Goal: Entertainment & Leisure: Consume media (video, audio)

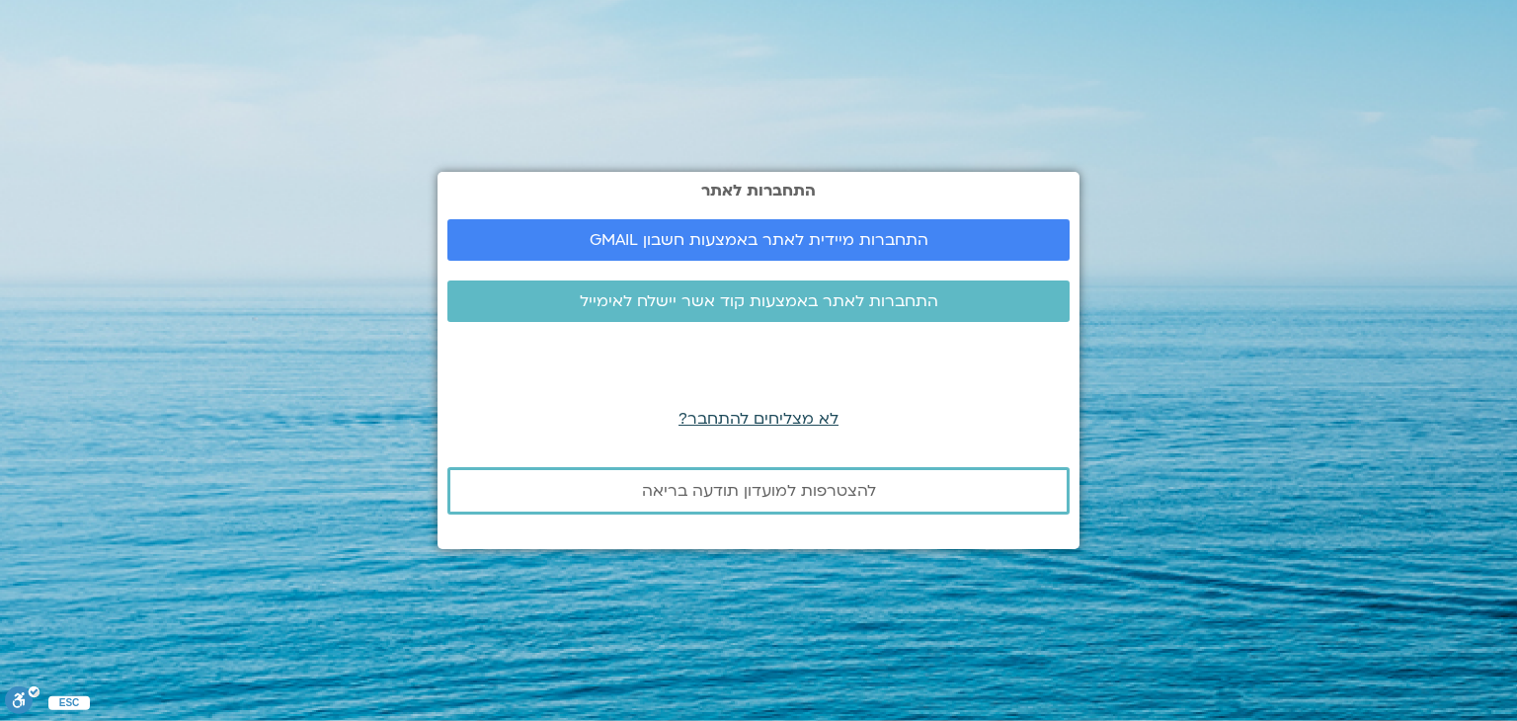
click at [774, 417] on span "לא מצליחים להתחבר?" at bounding box center [758, 419] width 160 height 22
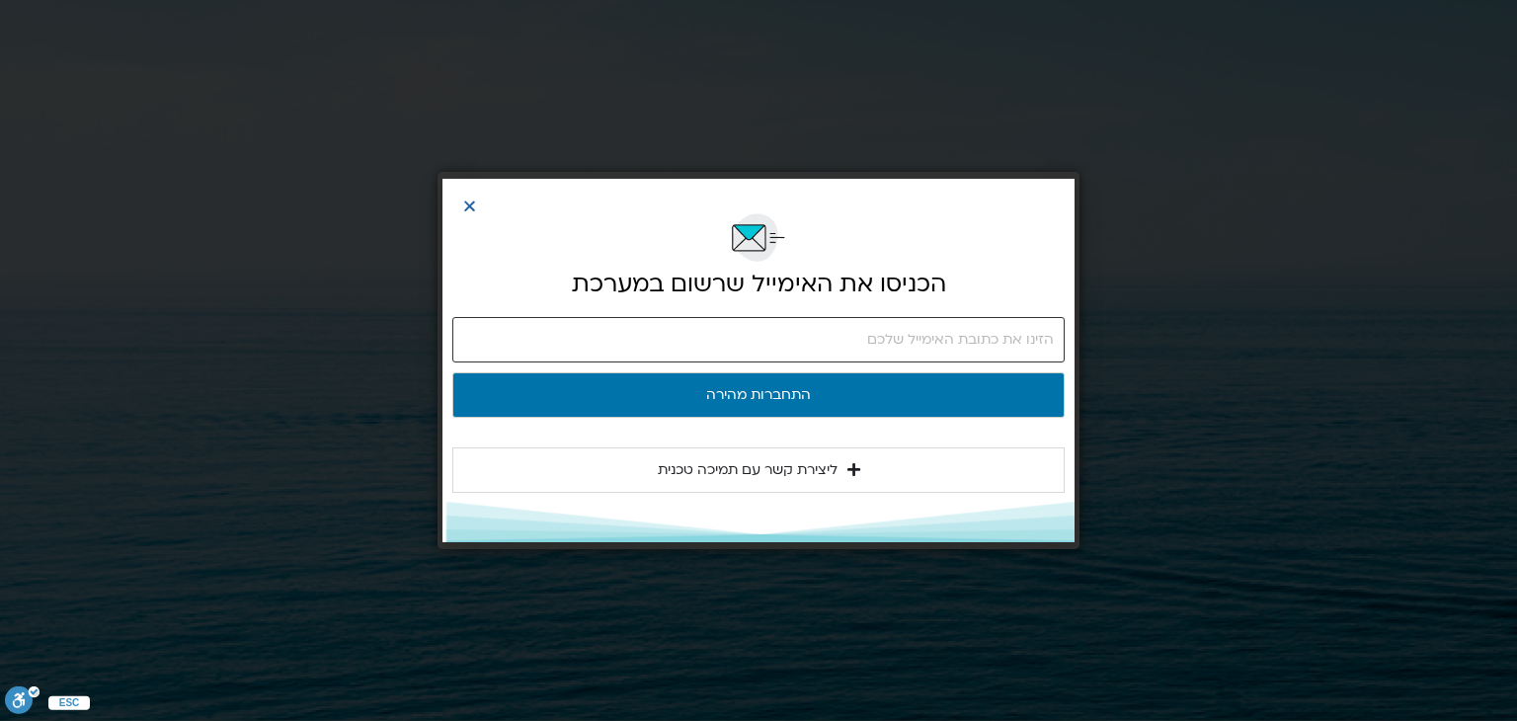
click at [871, 345] on input "email" at bounding box center [758, 339] width 612 height 45
paste input ". כניסה לאפליקצית מכבי 2. לבחור "הכל לנפש" (בועית ורודה) 3. לבחור "לכל שירותי ב…"
type input ". כניסה לאפליקצית מכבי 2. לבחור "הכל לנפש" (בועית ורודה) 3. לבחור "לכל שירותי ב…"
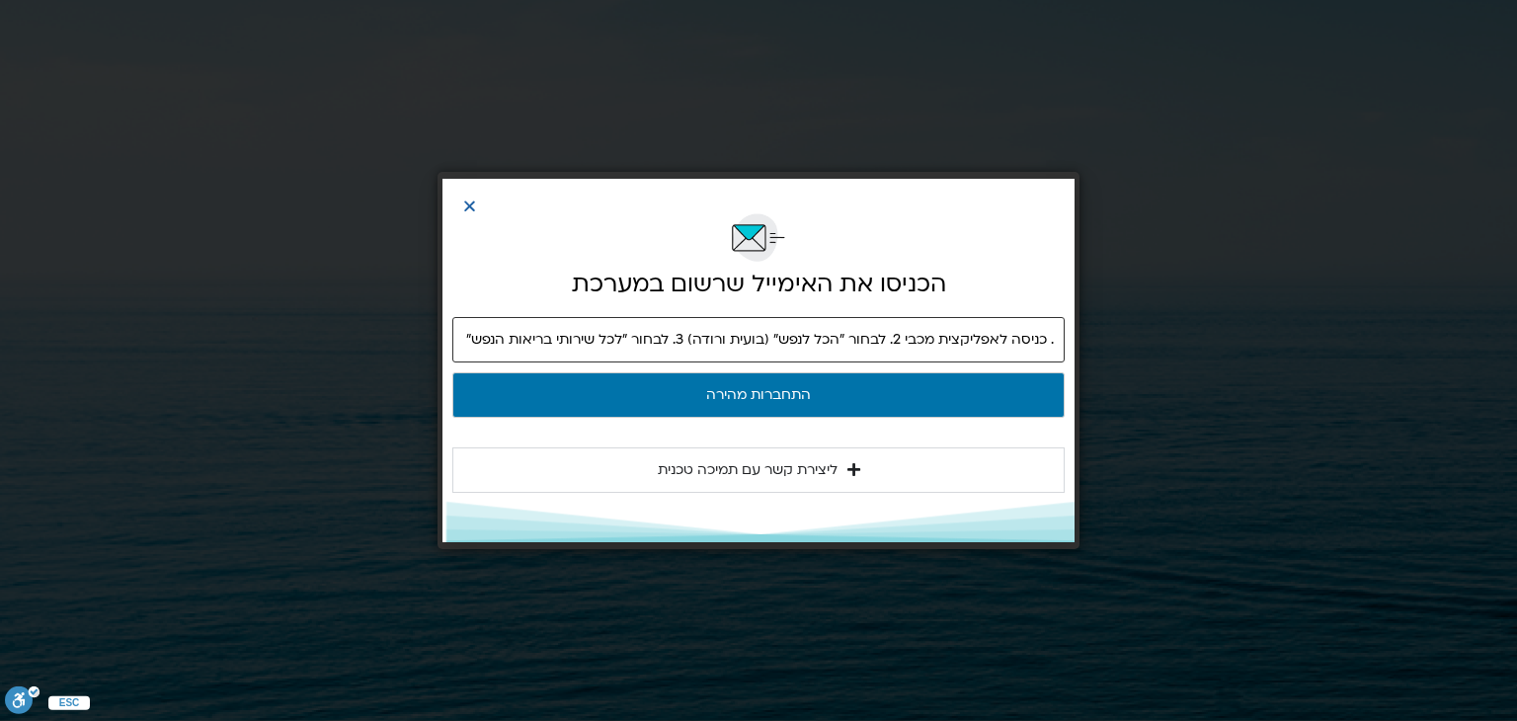
drag, startPoint x: 519, startPoint y: 340, endPoint x: 1347, endPoint y: 248, distance: 832.6
click at [1347, 248] on div "הכניסו את האימייל שרשום במערכת . כניסה לאפליקצית מכבי 2. לבחור "הכל לנפש" (בועי…" at bounding box center [758, 360] width 1517 height 721
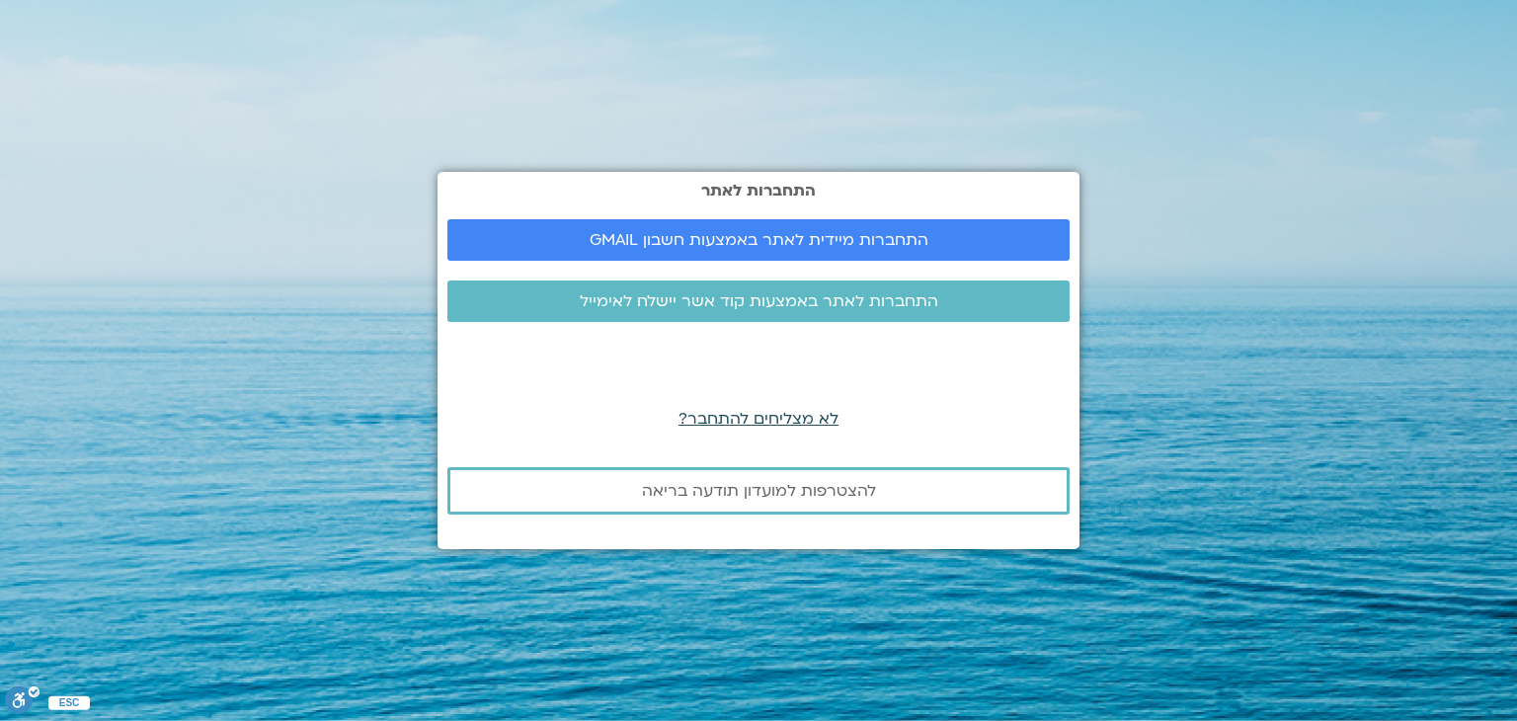
click at [726, 426] on span "לא מצליחים להתחבר?" at bounding box center [758, 419] width 160 height 22
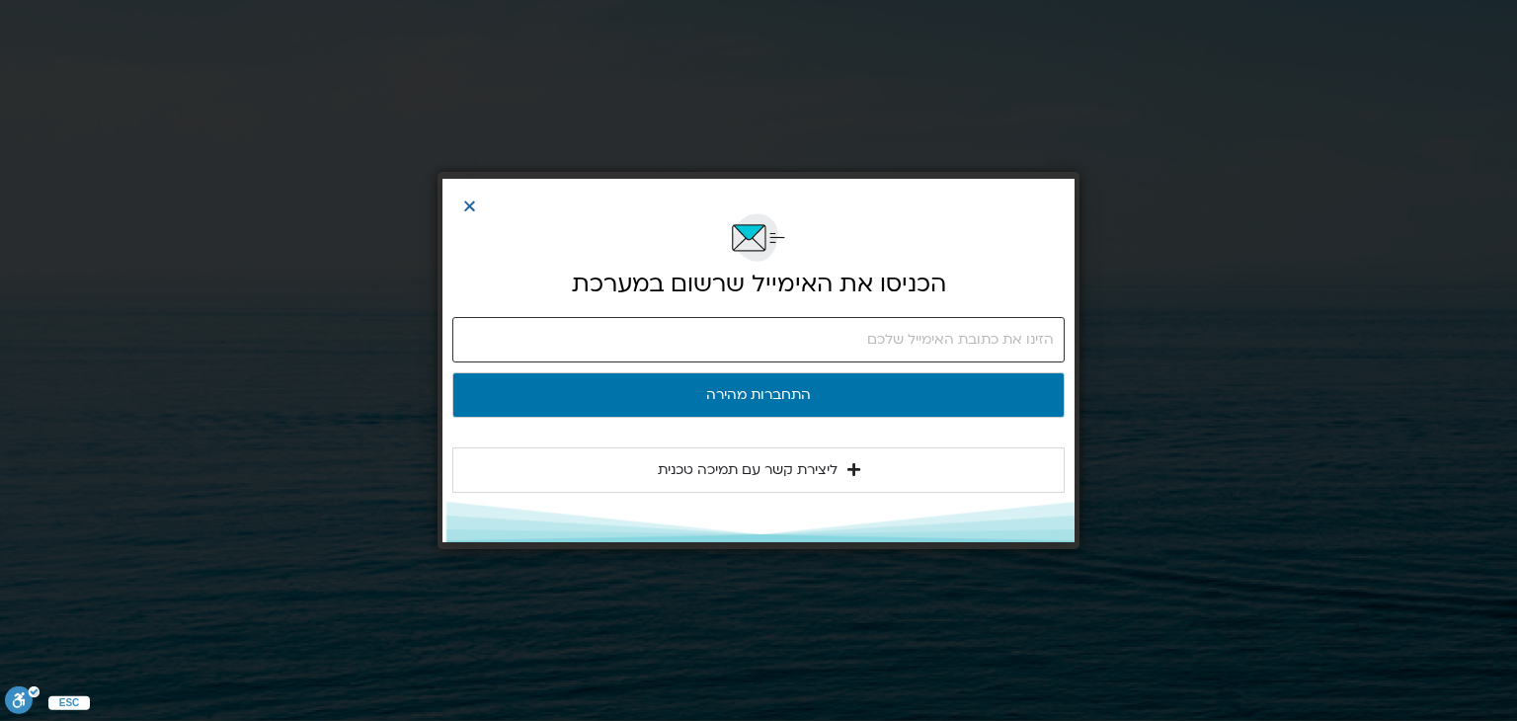
click at [849, 355] on input "email" at bounding box center [758, 339] width 612 height 45
type input "א"
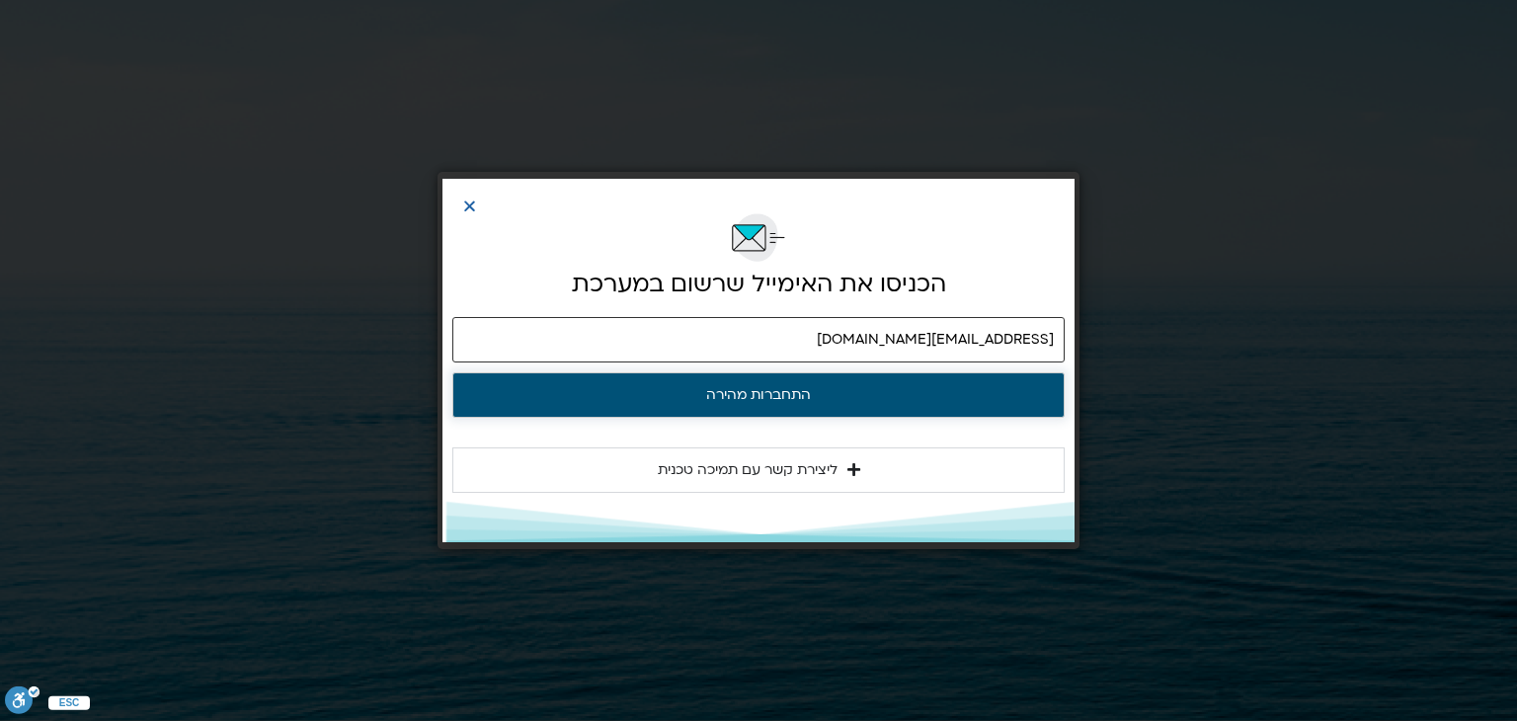
type input "tamirshamay@gmail.com"
click at [724, 392] on button "התחברות מהירה" at bounding box center [758, 394] width 612 height 45
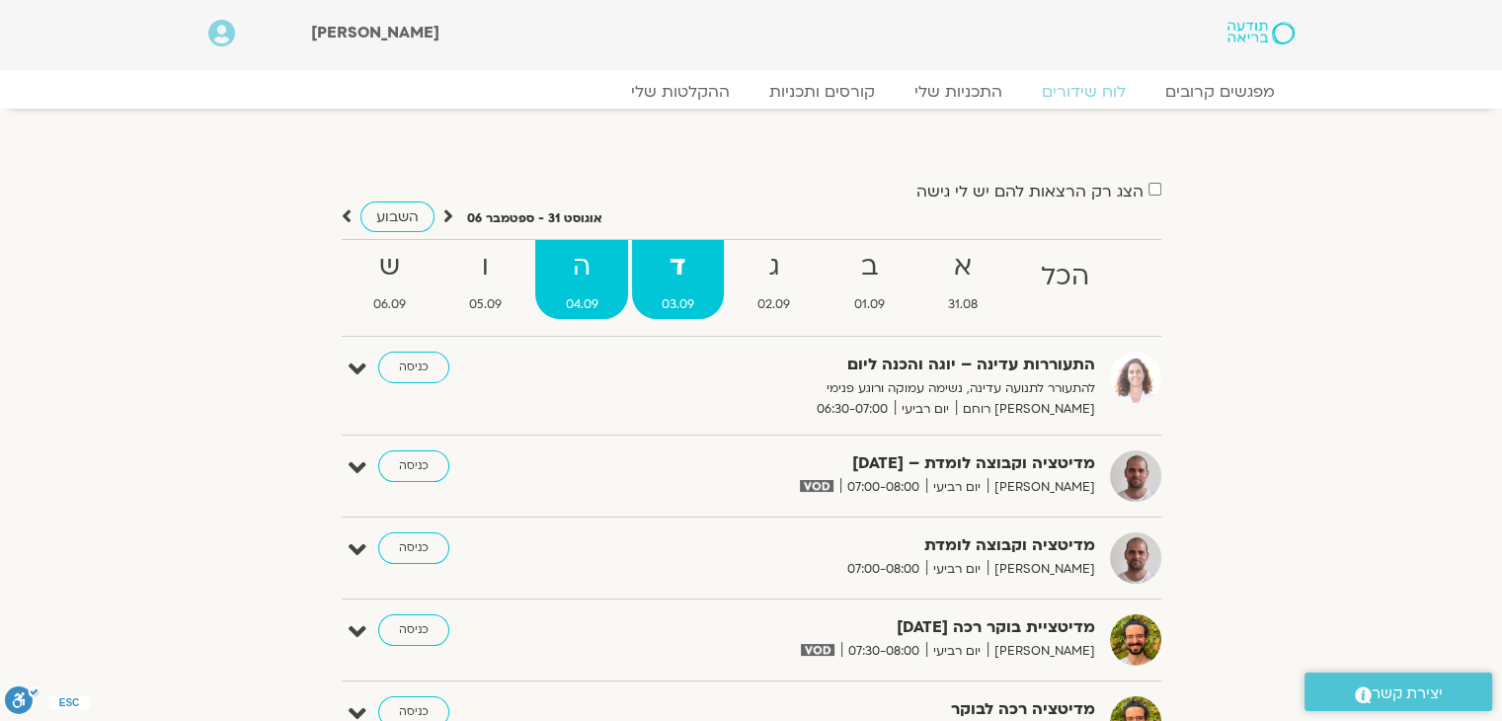
click at [552, 288] on strong "ה" at bounding box center [581, 267] width 92 height 44
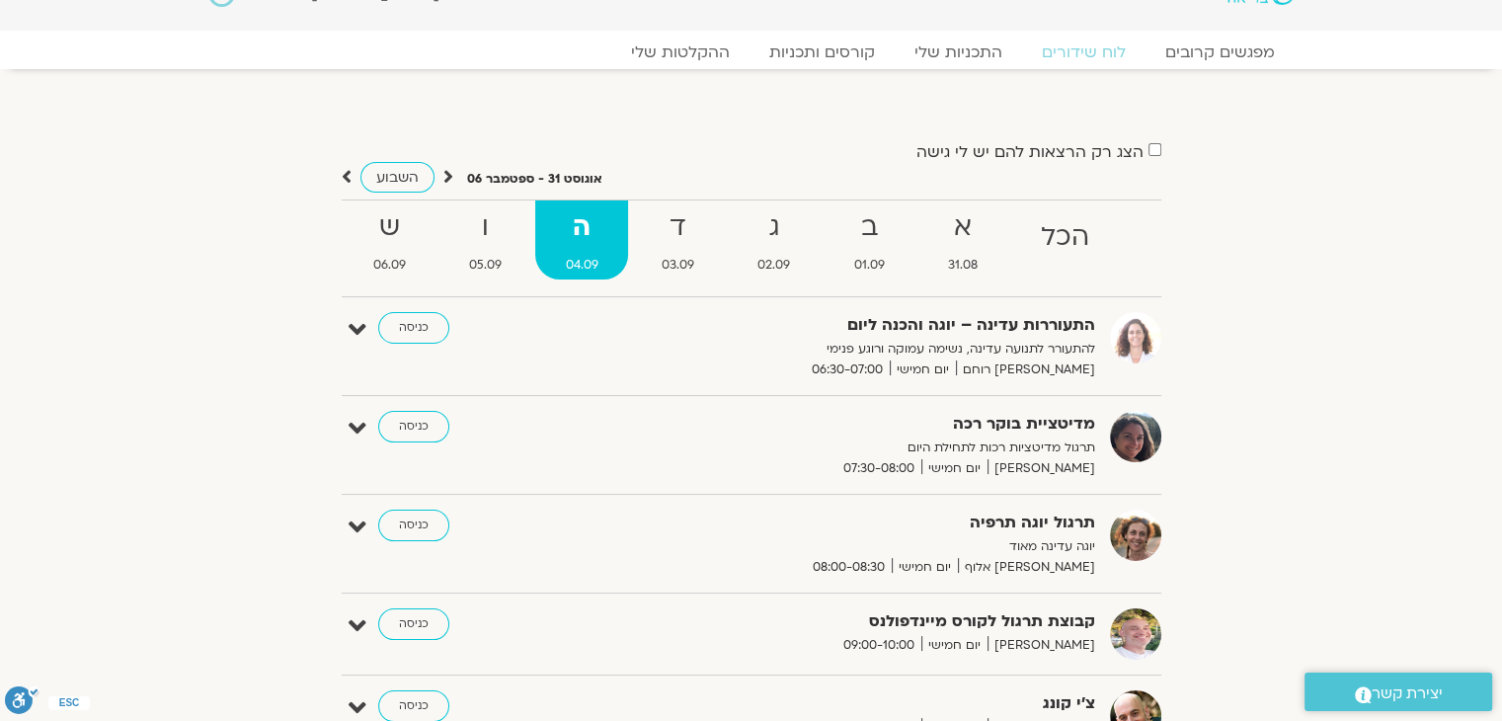
scroll to position [158, 0]
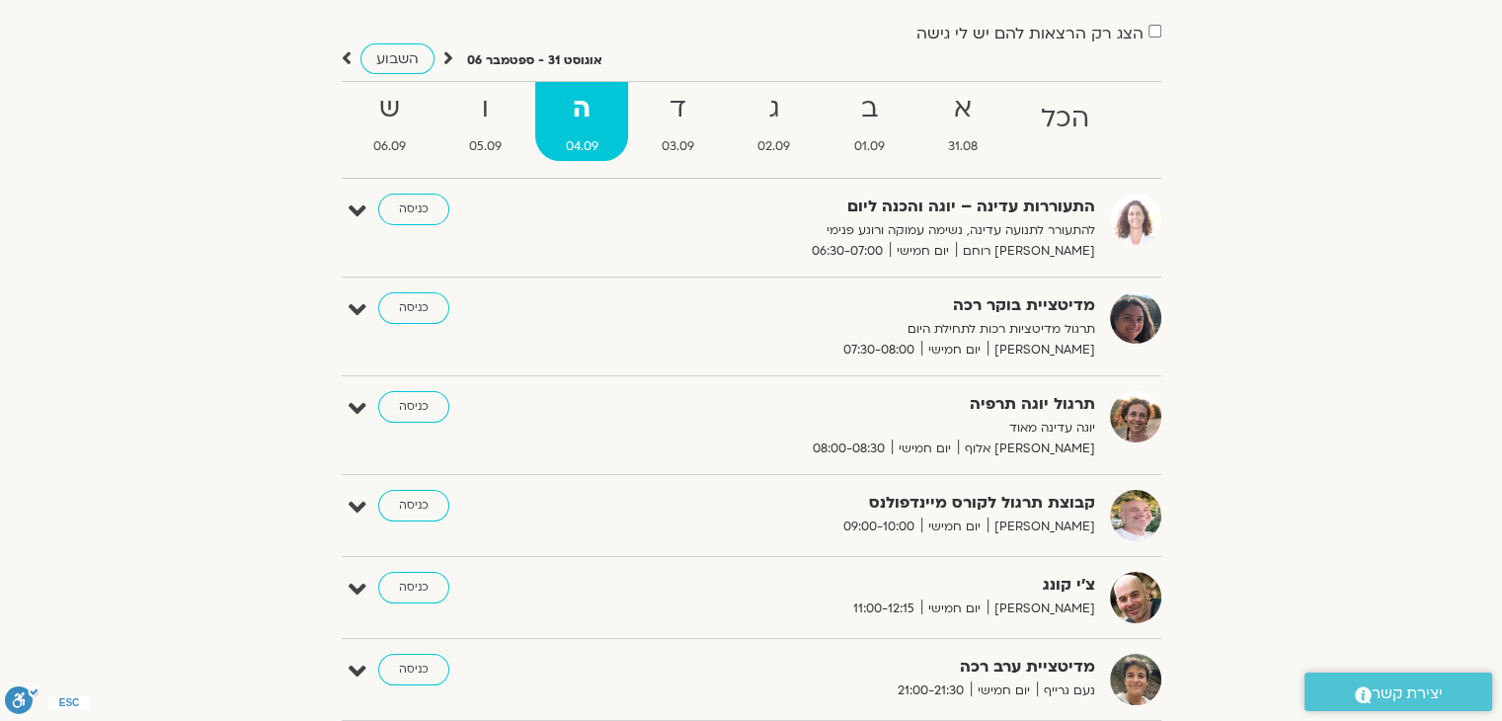
drag, startPoint x: 285, startPoint y: 0, endPoint x: 86, endPoint y: 566, distance: 600.0
click at [86, 566] on section "הצג רק הרצאות להם יש לי גישה אוגוסט 31 - ספטמבר 06 השבוע להציג אירועים שפתוחים …" at bounding box center [751, 357] width 1502 height 775
click at [1283, 209] on div "הצג רק הרצאות להם יש לי גישה אוגוסט 31 - ספטמבר 06 השבוע להציג אירועים שפתוחים …" at bounding box center [751, 378] width 1106 height 716
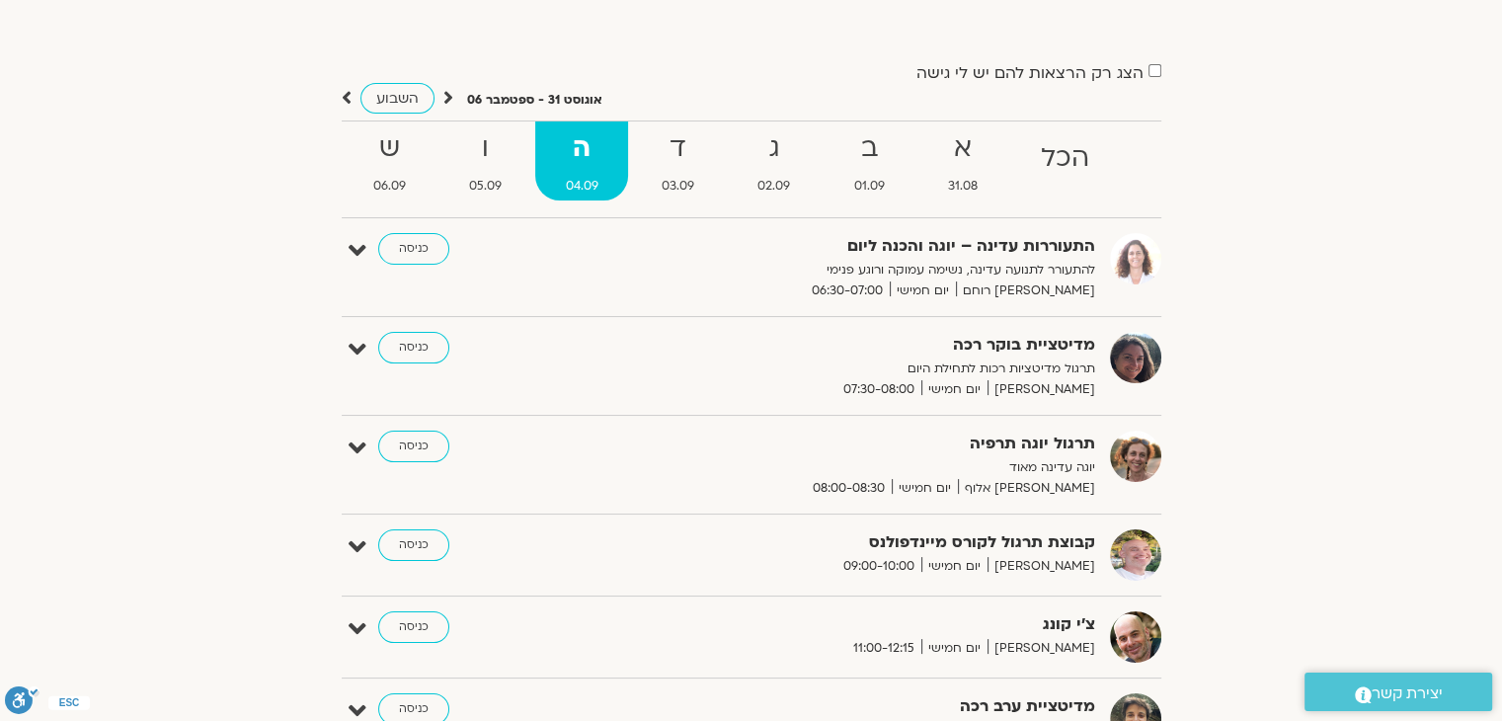
scroll to position [0, 0]
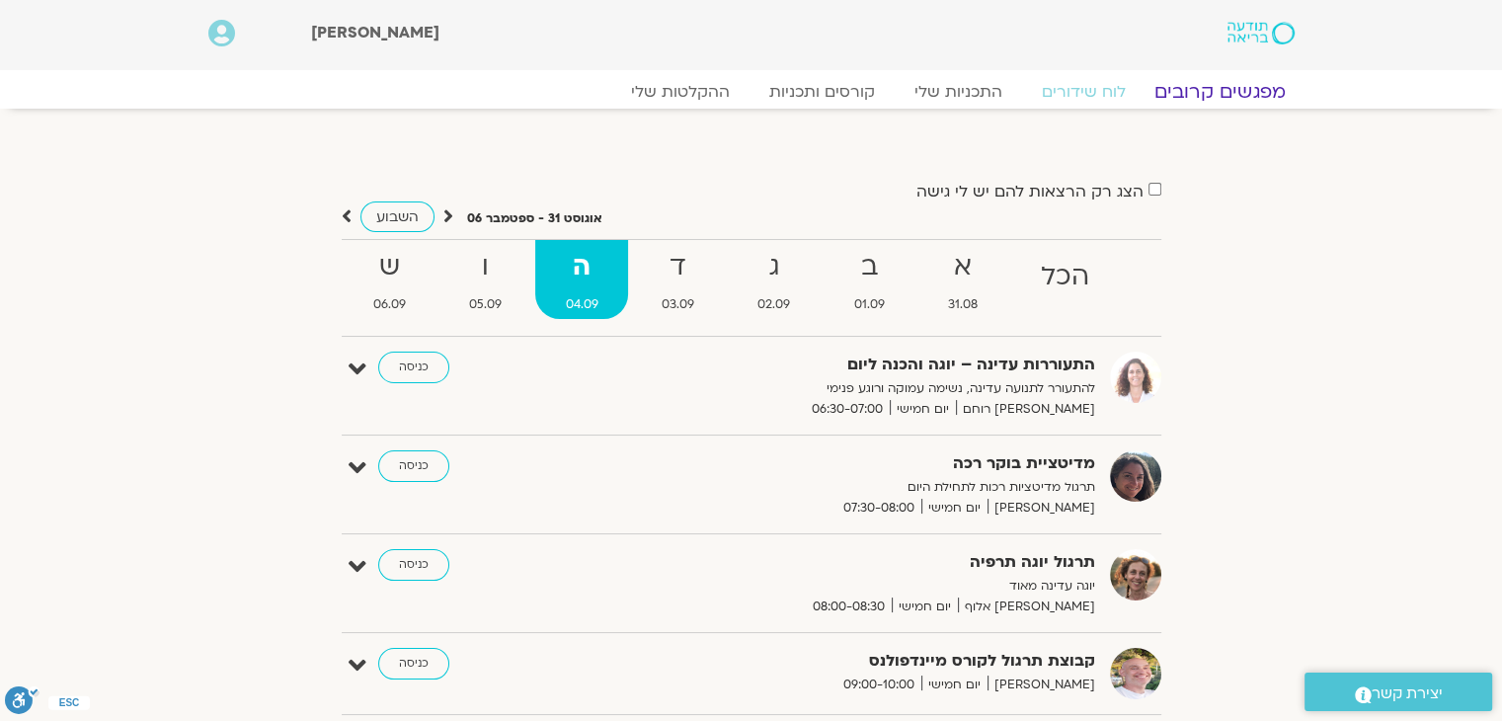
click at [1215, 101] on link "מפגשים קרובים" at bounding box center [1219, 92] width 179 height 24
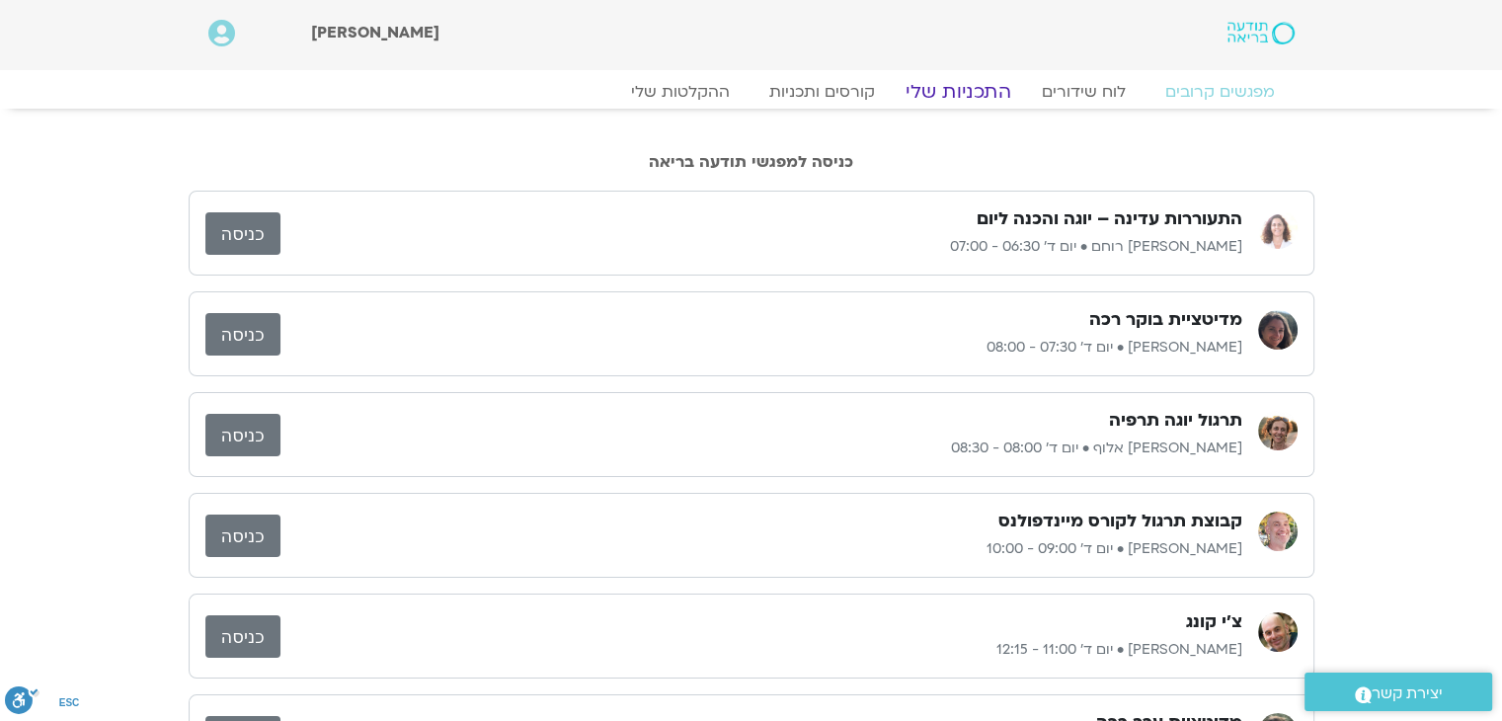
click at [947, 93] on link "התכניות שלי" at bounding box center [958, 92] width 153 height 24
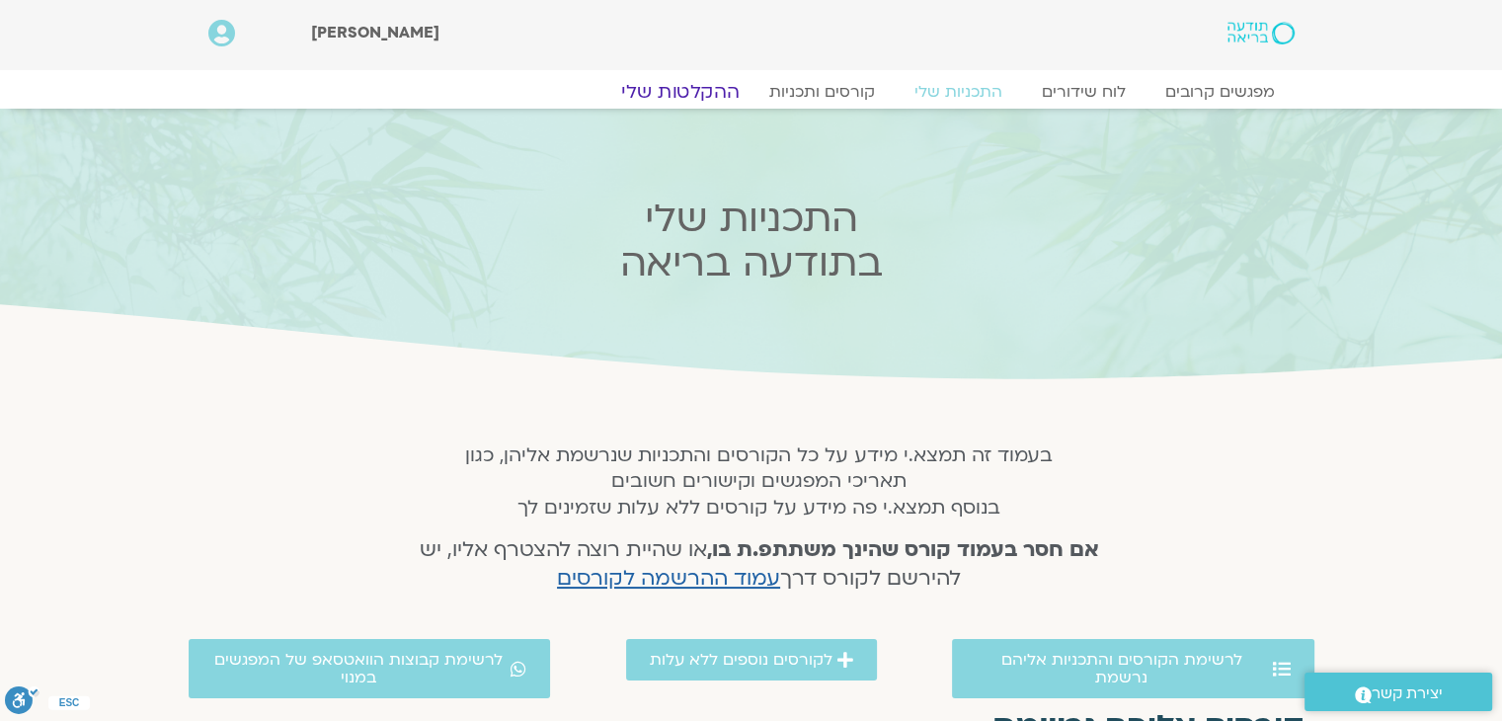
click at [697, 97] on link "ההקלטות שלי" at bounding box center [680, 92] width 166 height 24
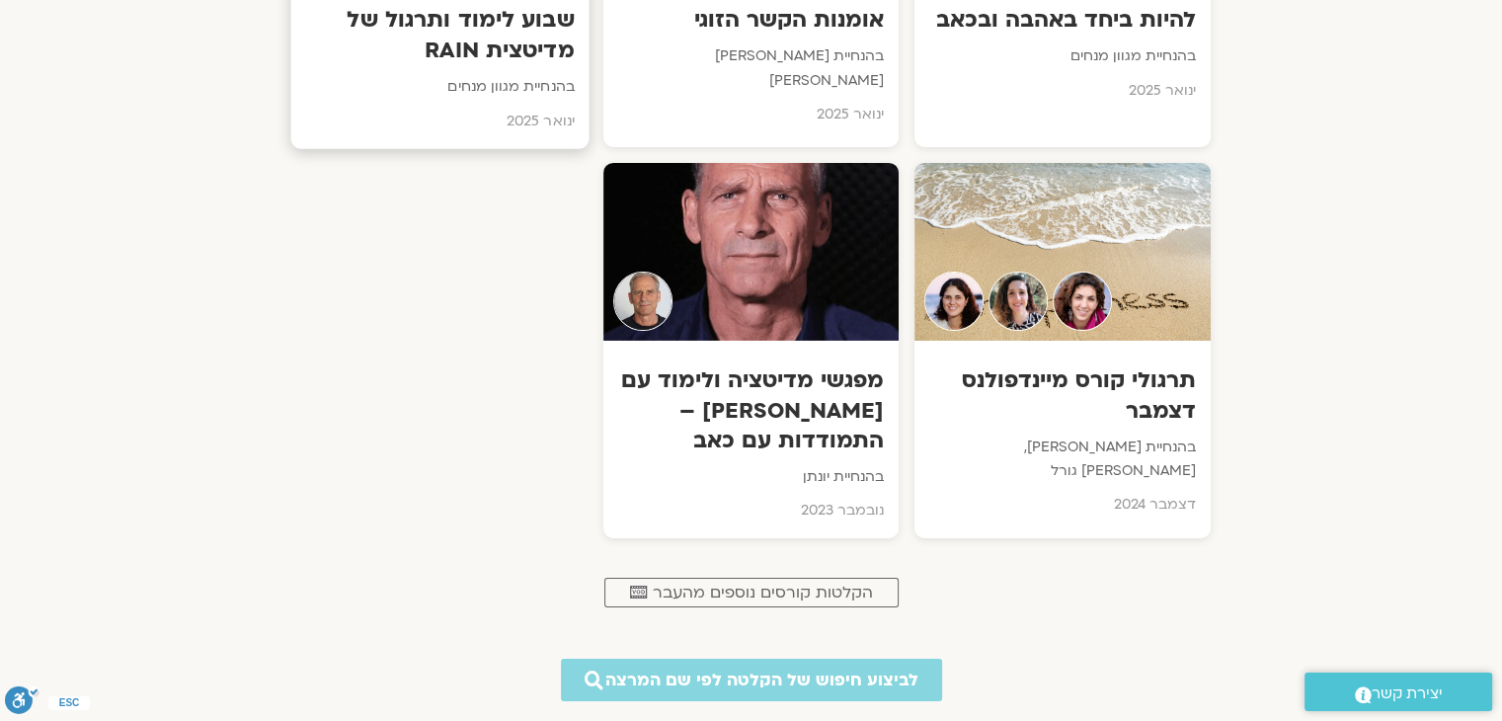
scroll to position [6557, 0]
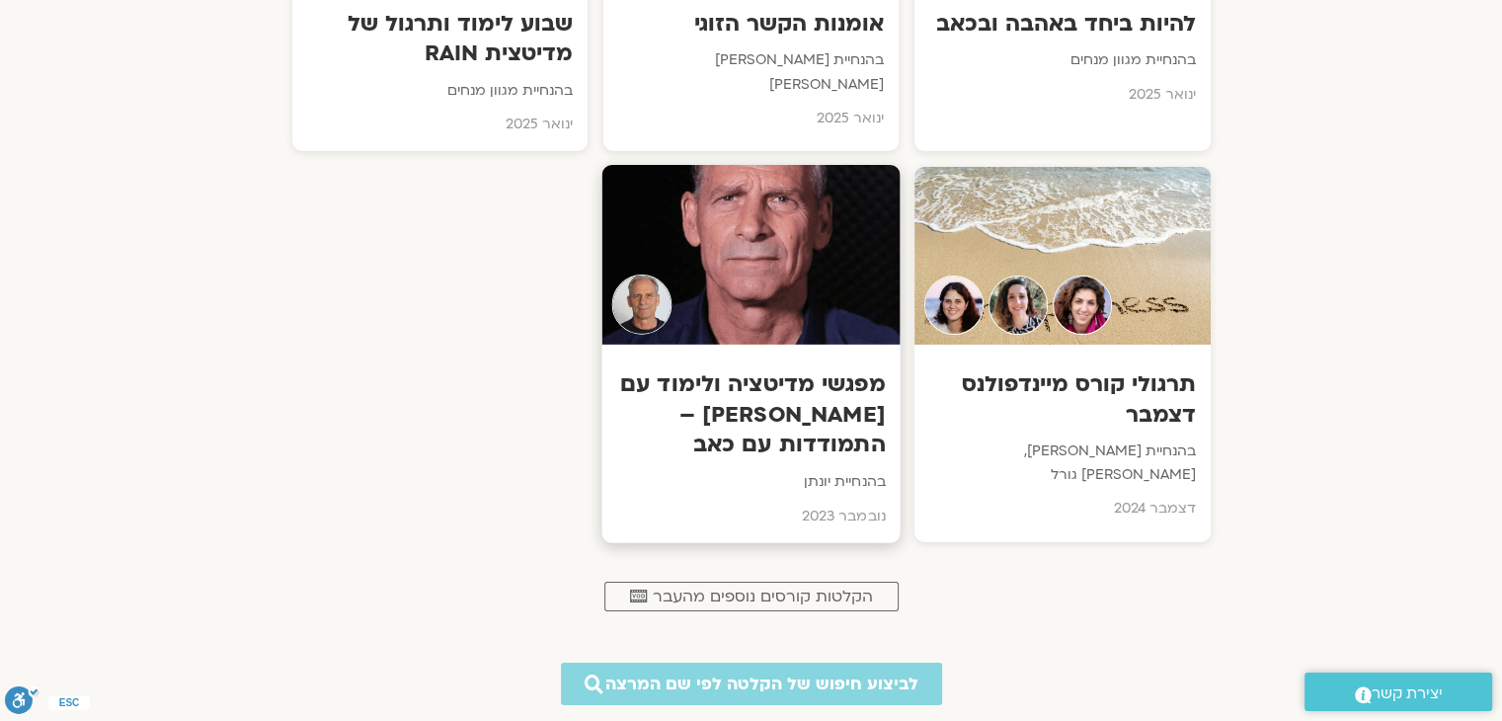
click at [744, 369] on h3 "מפגשי מדיטציה ולימוד עם [PERSON_NAME] – התמודדות עם כאב" at bounding box center [750, 414] width 269 height 91
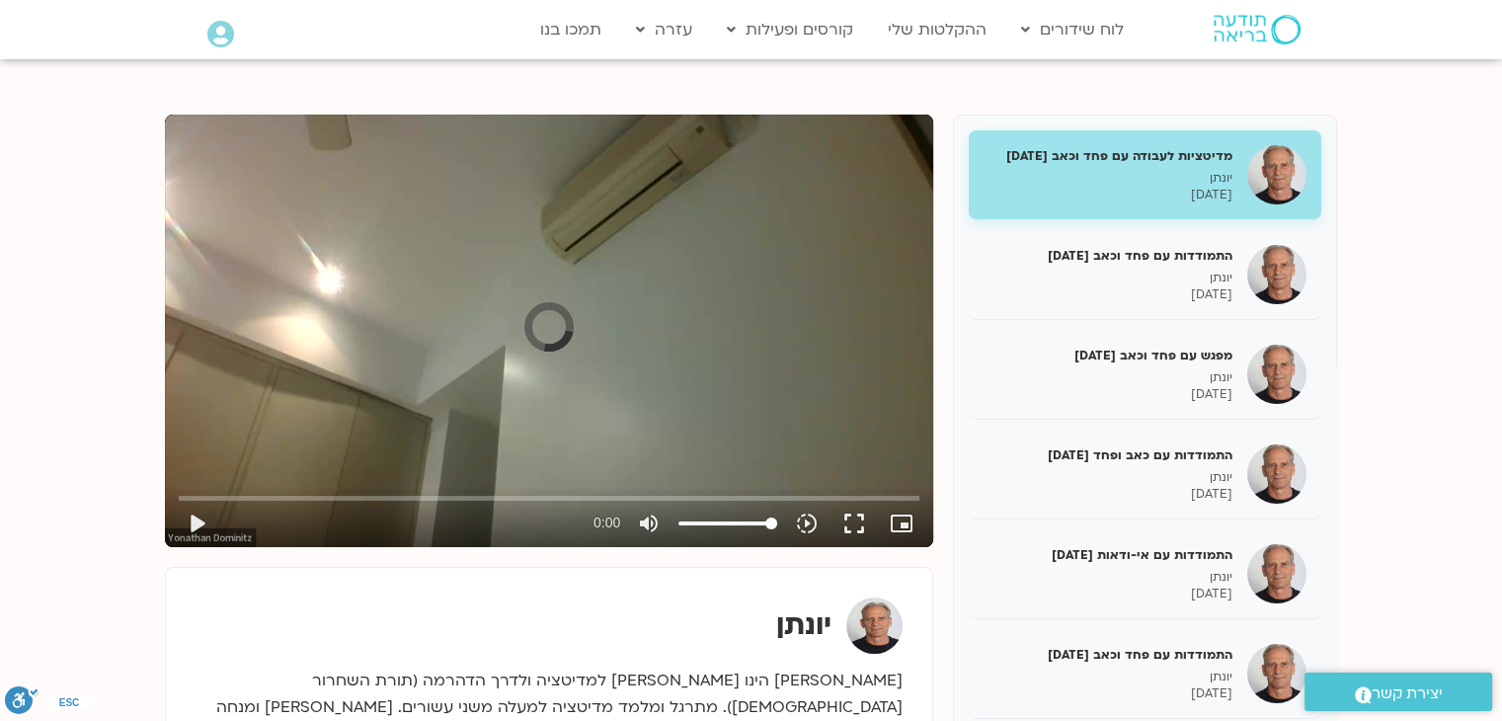
scroll to position [237, 0]
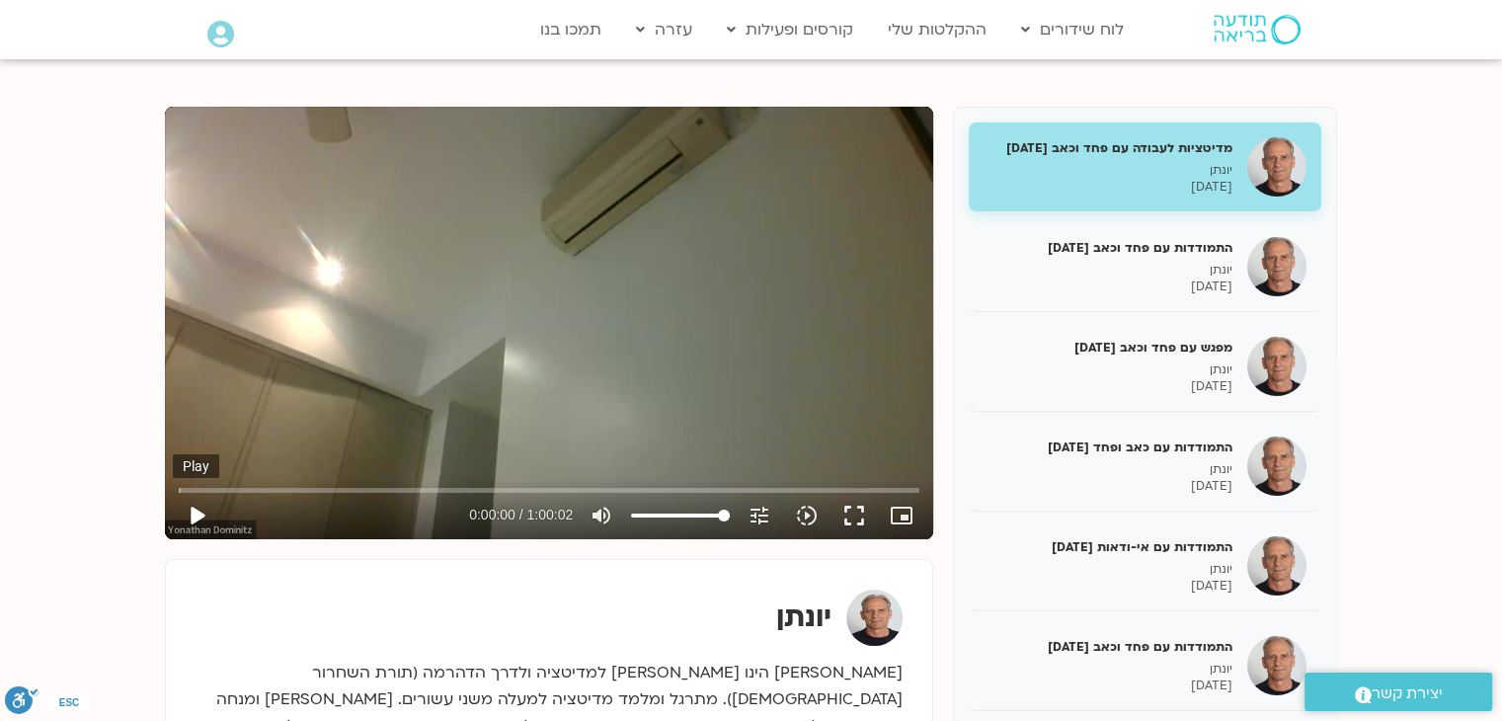
click at [197, 511] on button "play_arrow" at bounding box center [196, 515] width 47 height 47
click at [192, 512] on button "pause" at bounding box center [196, 515] width 47 height 47
click at [197, 514] on button "play_arrow" at bounding box center [196, 515] width 47 height 47
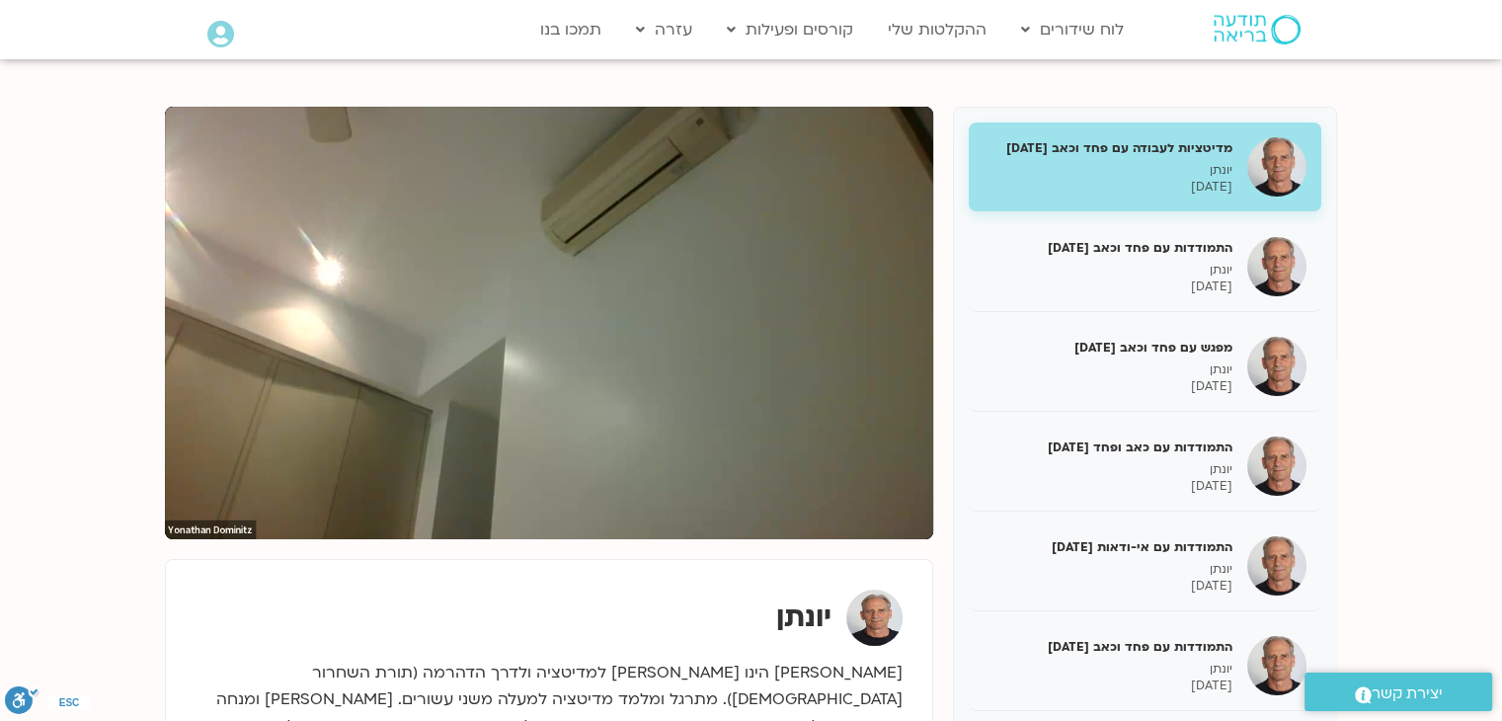
click at [1375, 410] on section "מדיטציות לעבודה עם פחד וכאב 16/11/23 יונתן 16/11/2023 התמודדות עם פחד וכאב 23/1…" at bounding box center [751, 548] width 1502 height 1003
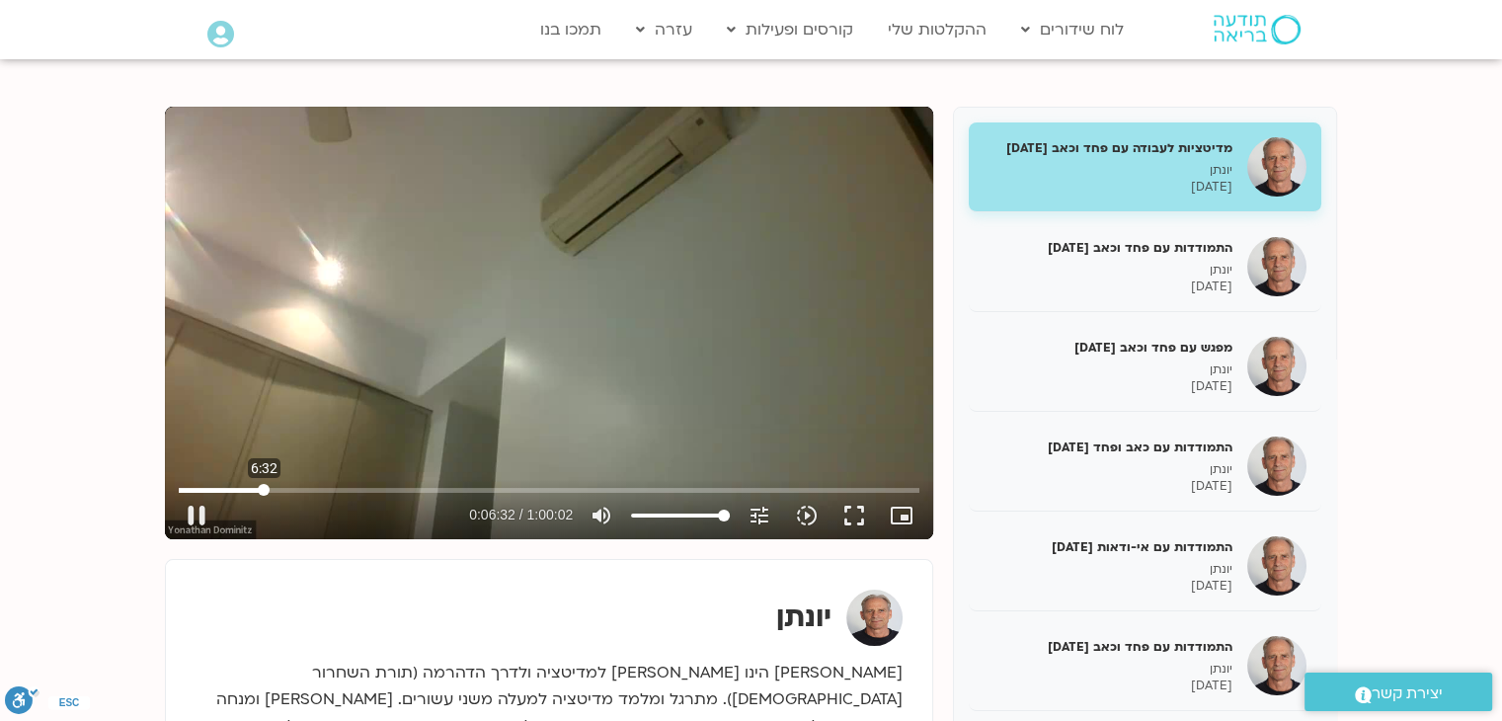
click at [264, 490] on input "Seek" at bounding box center [549, 490] width 741 height 12
click at [289, 491] on div "Skip Ad 8:34 pause 0:06:36 / 1:00:02 volume_up Mute tune Resolution Auto 720p s…" at bounding box center [549, 507] width 752 height 64
click at [288, 490] on input "Seek" at bounding box center [549, 490] width 741 height 12
click at [320, 490] on input "Seek" at bounding box center [549, 490] width 741 height 12
click at [354, 487] on input "Seek" at bounding box center [549, 490] width 741 height 12
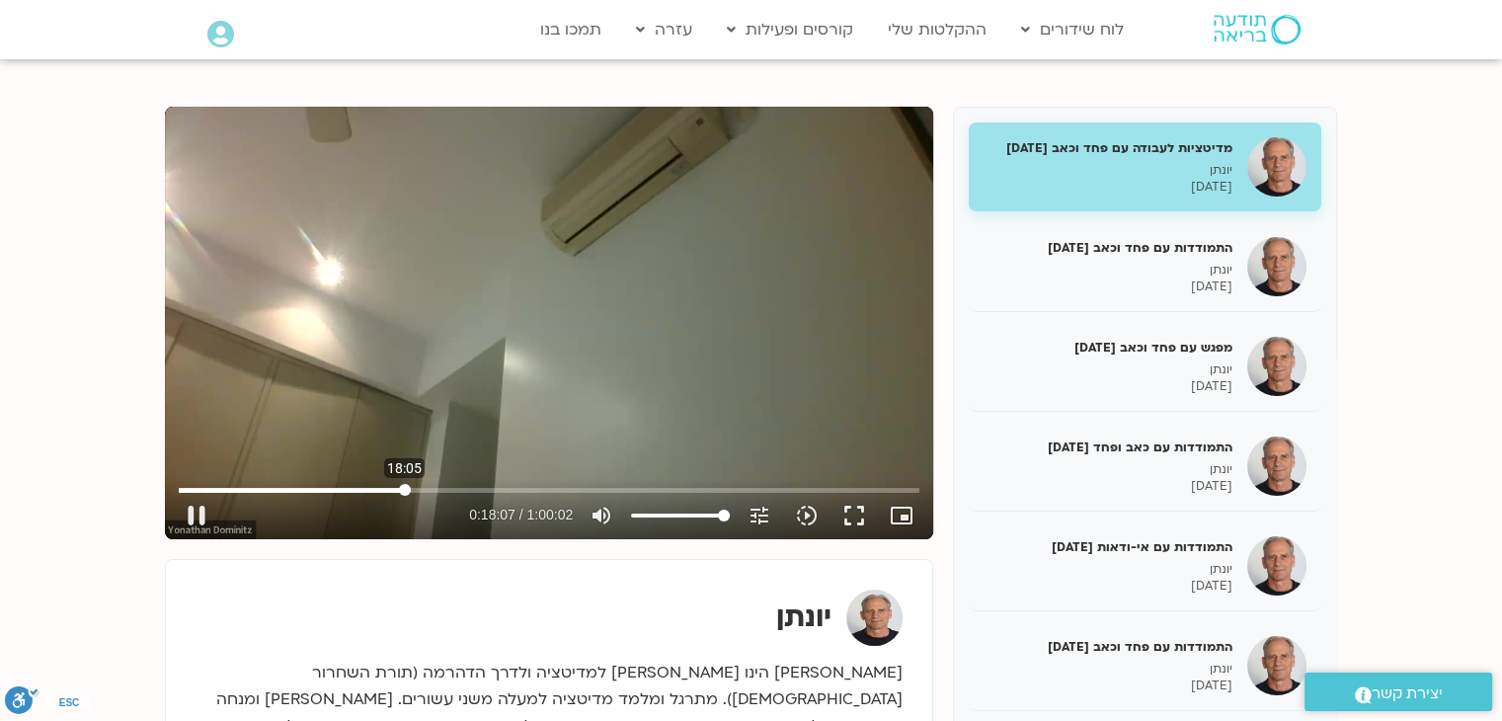
click at [404, 489] on input "Seek" at bounding box center [549, 490] width 741 height 12
click at [476, 487] on input "Seek" at bounding box center [549, 490] width 741 height 12
click at [513, 487] on input "Seek" at bounding box center [549, 490] width 741 height 12
click at [557, 491] on input "Seek" at bounding box center [549, 490] width 741 height 12
click at [612, 484] on input "Seek" at bounding box center [549, 490] width 741 height 12
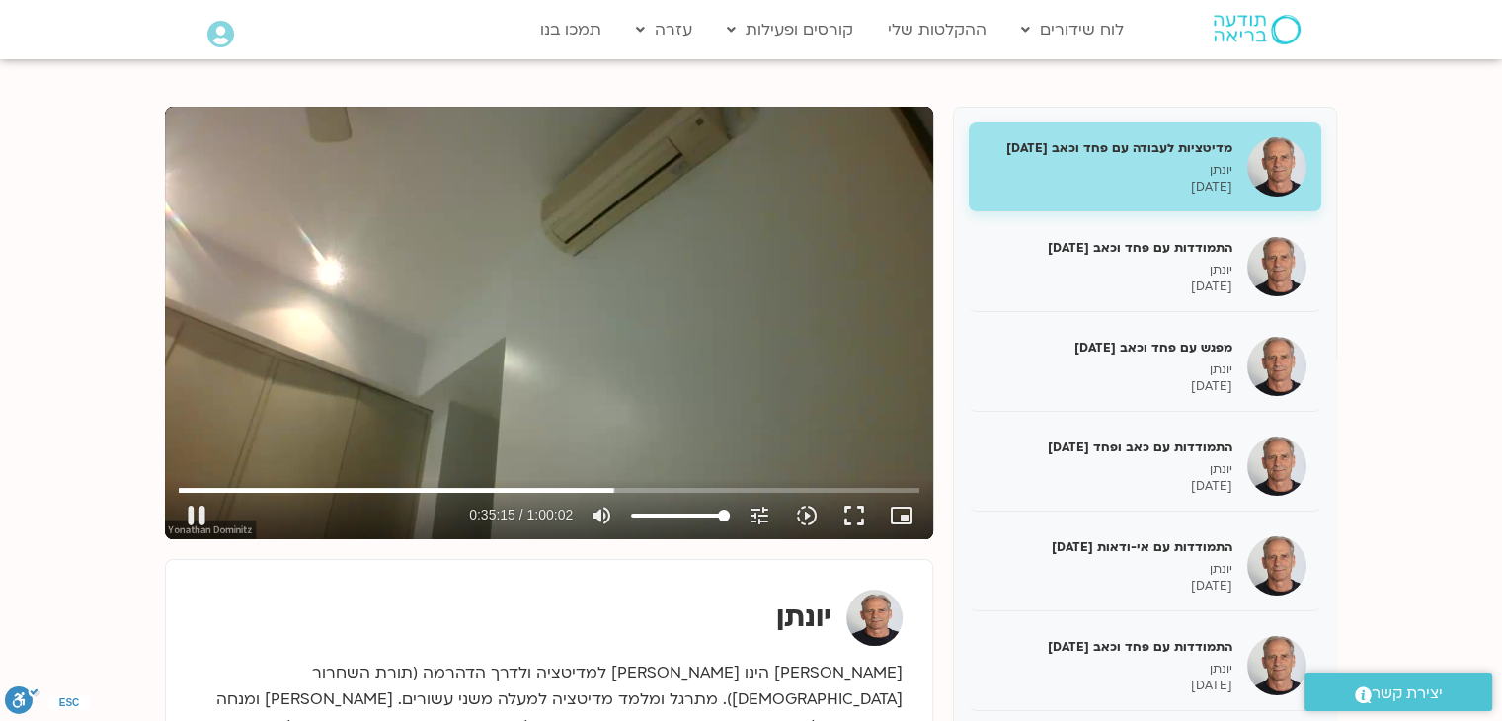
click at [598, 479] on div "Skip Ad 35:04 pause 0:35:15 / 1:00:02 volume_up Mute tune Resolution Auto 720p …" at bounding box center [549, 507] width 752 height 64
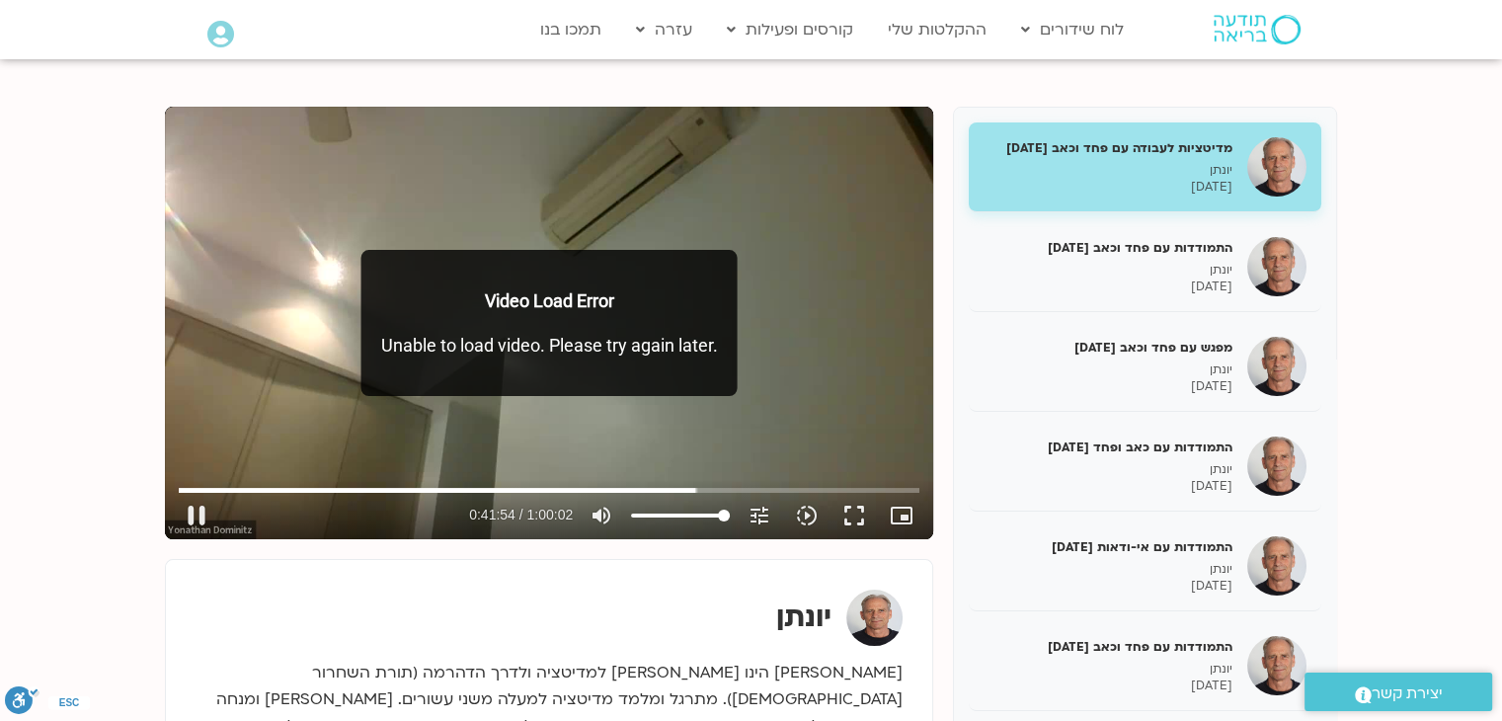
click at [588, 328] on div "Video Load Error Unable to load video. Please try again later." at bounding box center [549, 323] width 376 height 146
type input "3582.208194"
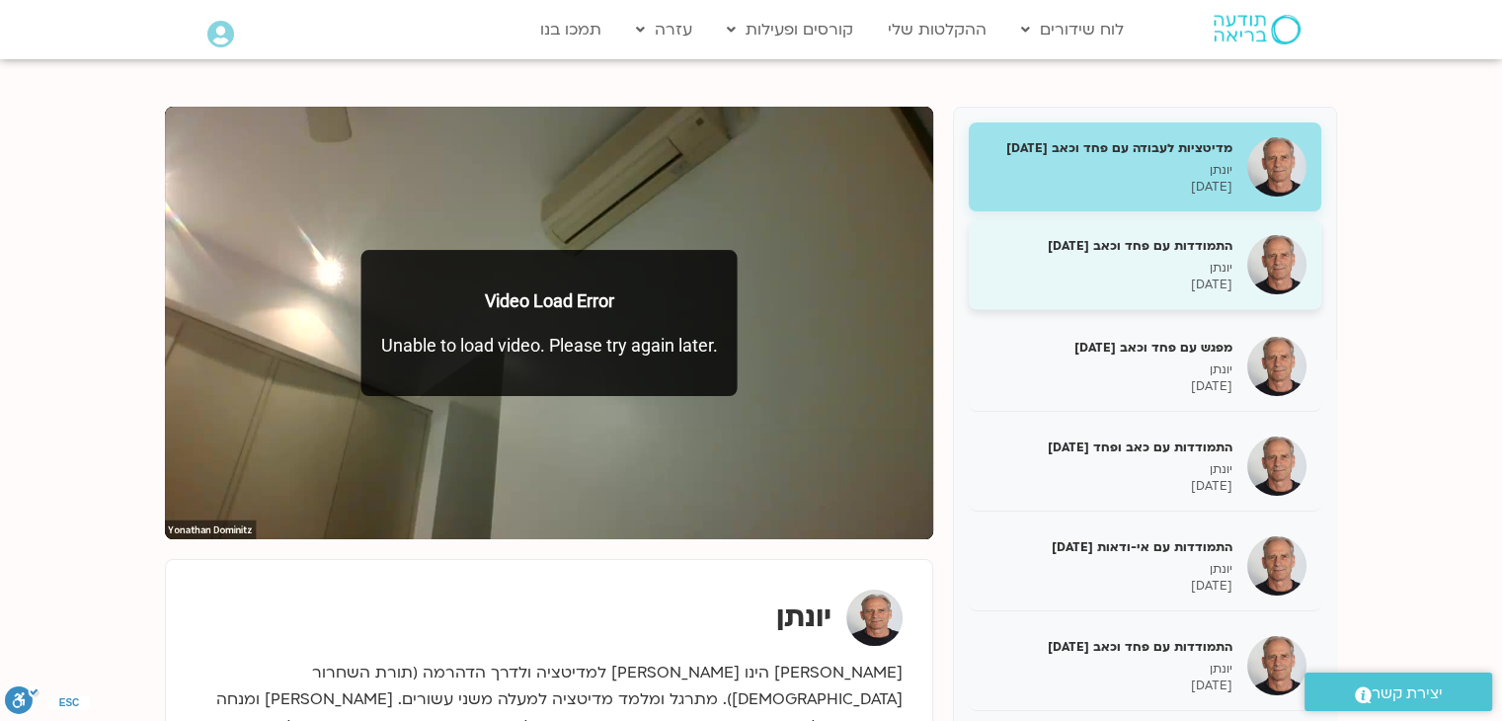
click at [1089, 262] on p "יונתן" at bounding box center [1108, 268] width 249 height 17
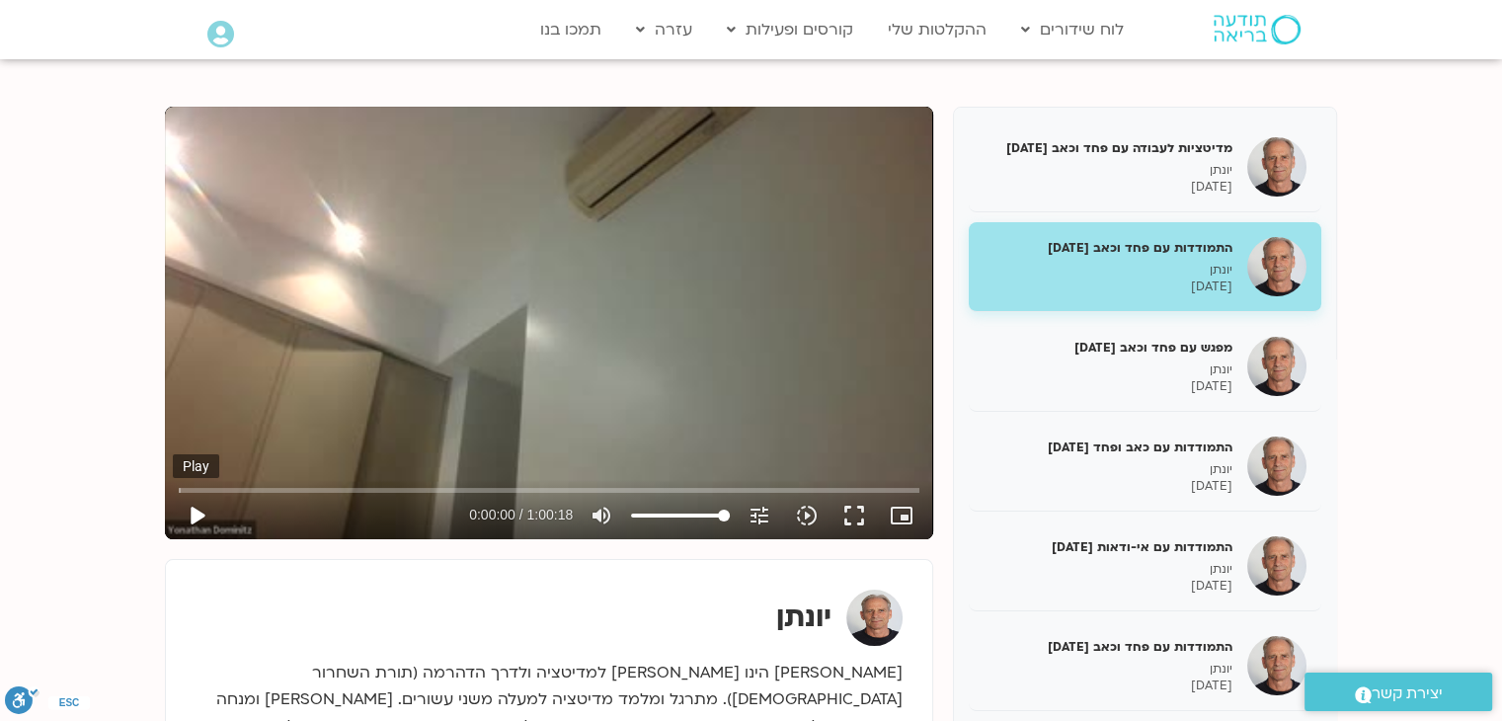
click at [197, 515] on button "play_arrow" at bounding box center [196, 515] width 47 height 47
click at [212, 489] on input "Seek" at bounding box center [549, 490] width 741 height 12
type input "1259.490949"
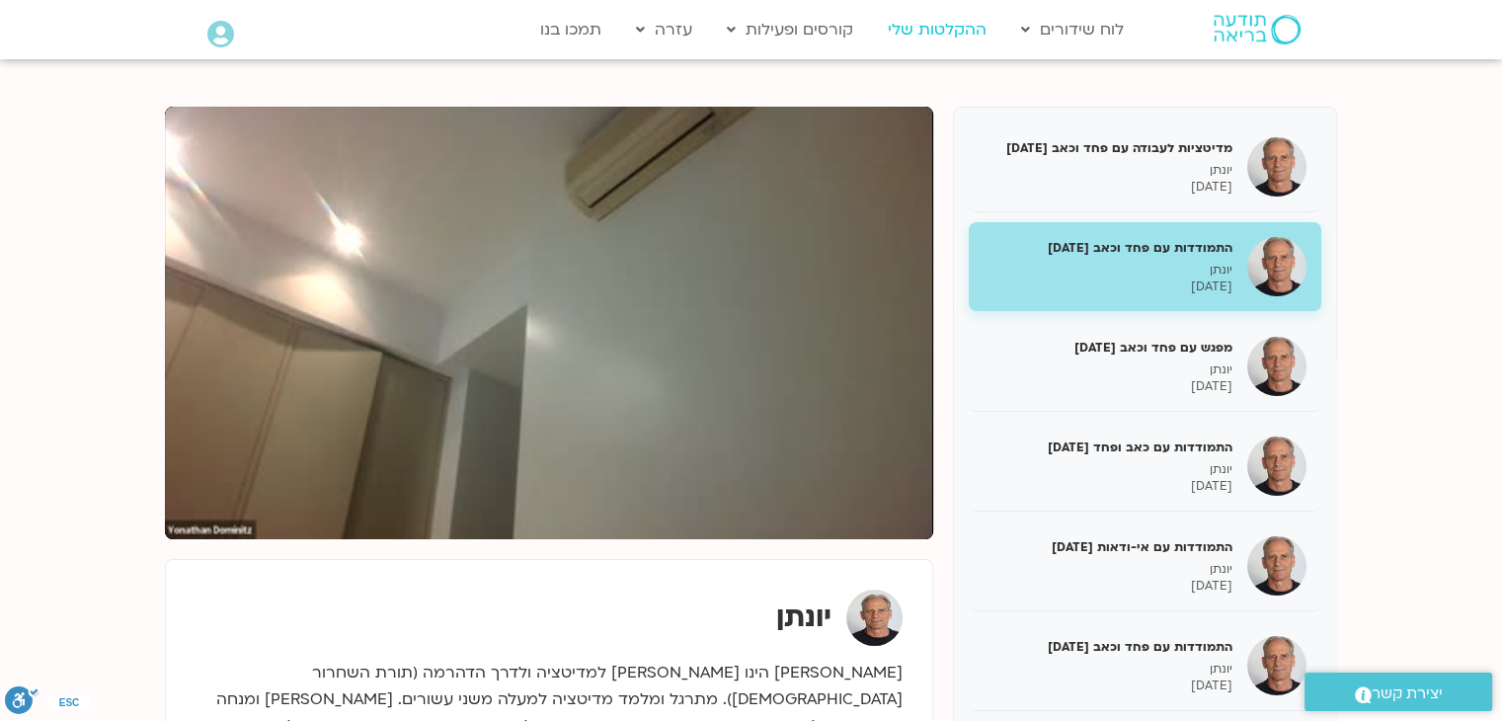
click at [917, 29] on link "ההקלטות שלי" at bounding box center [937, 30] width 118 height 38
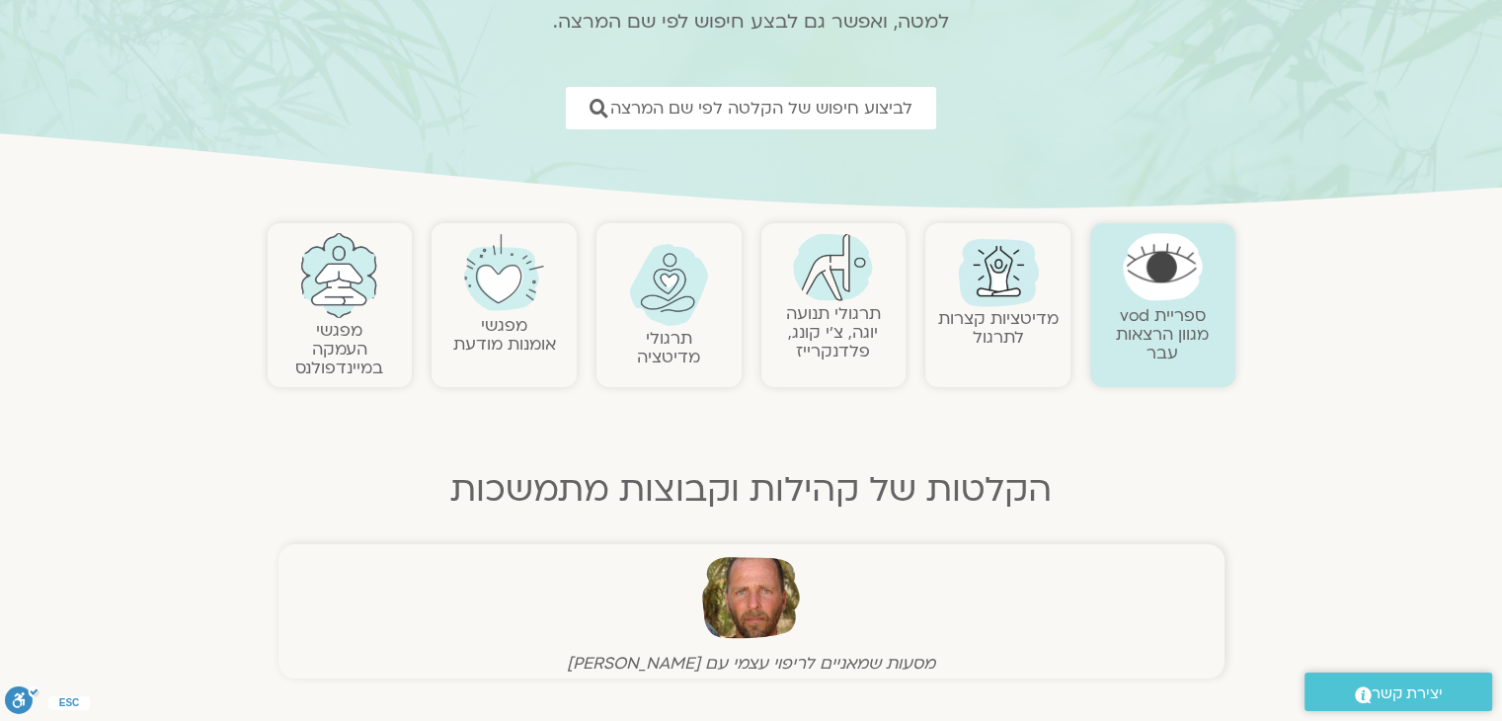
scroll to position [237, 0]
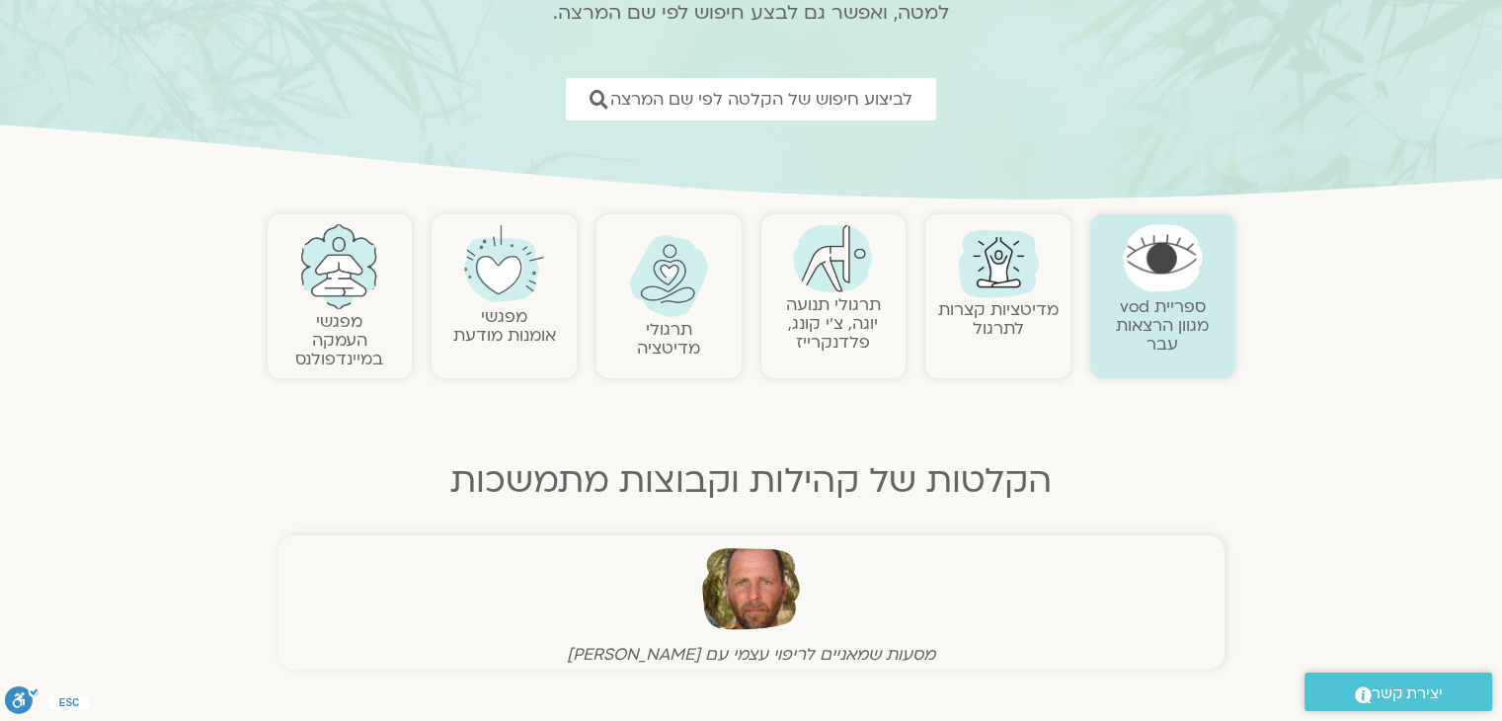
click at [1139, 286] on img at bounding box center [1163, 257] width 80 height 67
click at [1009, 298] on link "מדיטציות קצרות לתרגול" at bounding box center [998, 318] width 120 height 41
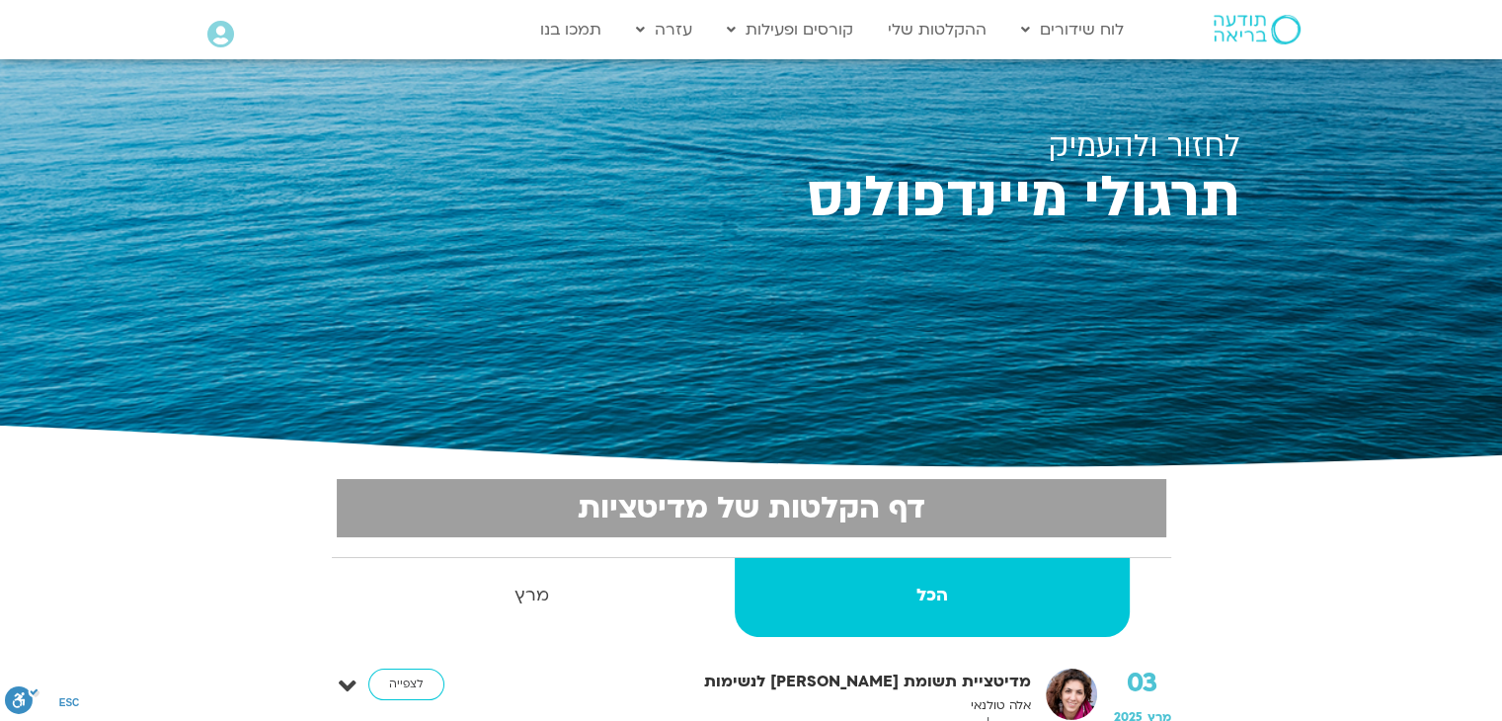
drag, startPoint x: 0, startPoint y: 0, endPoint x: 1009, endPoint y: 298, distance: 1052.4
click at [1009, 298] on div "לחזור ולהעמיק תרגולי מיינדפולנס" at bounding box center [752, 264] width 978 height 410
click at [986, 296] on div "לחזור ולהעמיק תרגולי מיינדפולנס" at bounding box center [752, 264] width 978 height 410
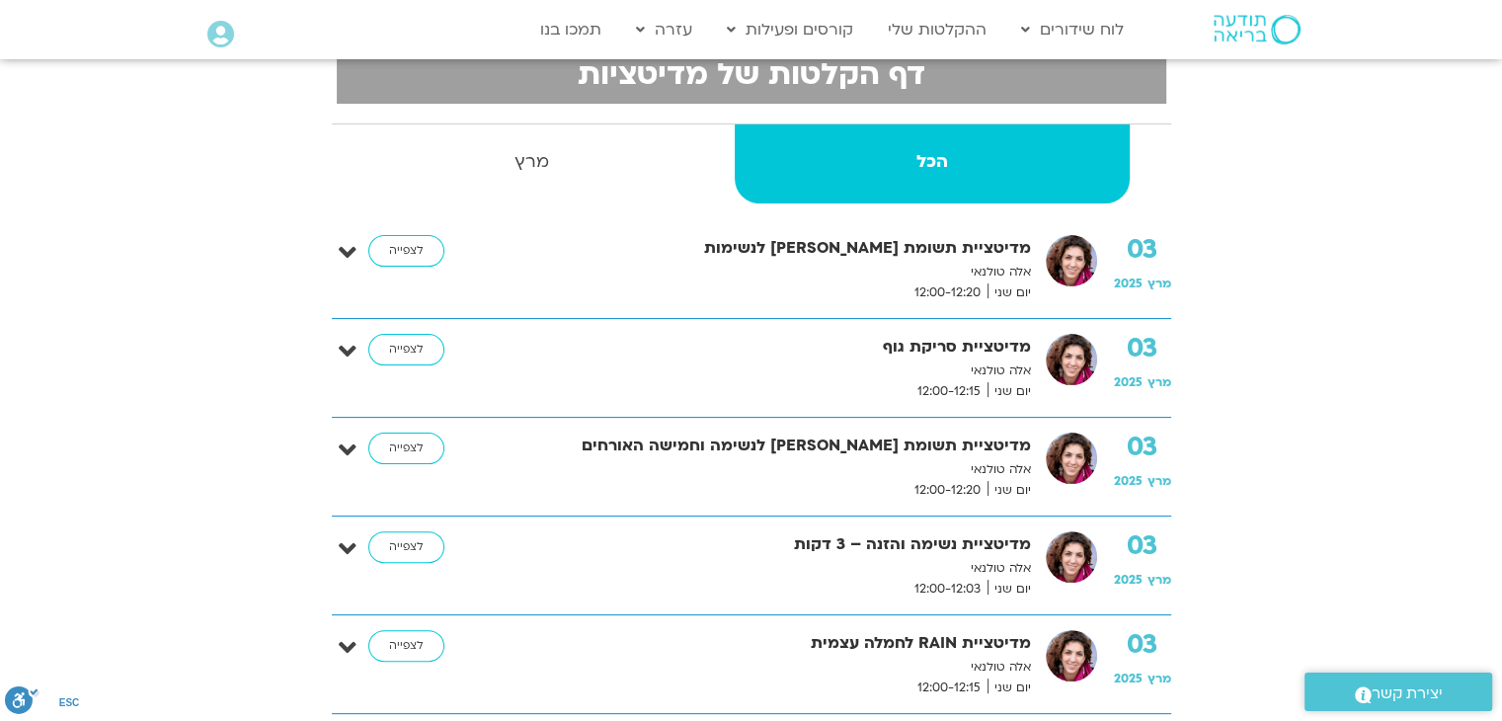
scroll to position [474, 0]
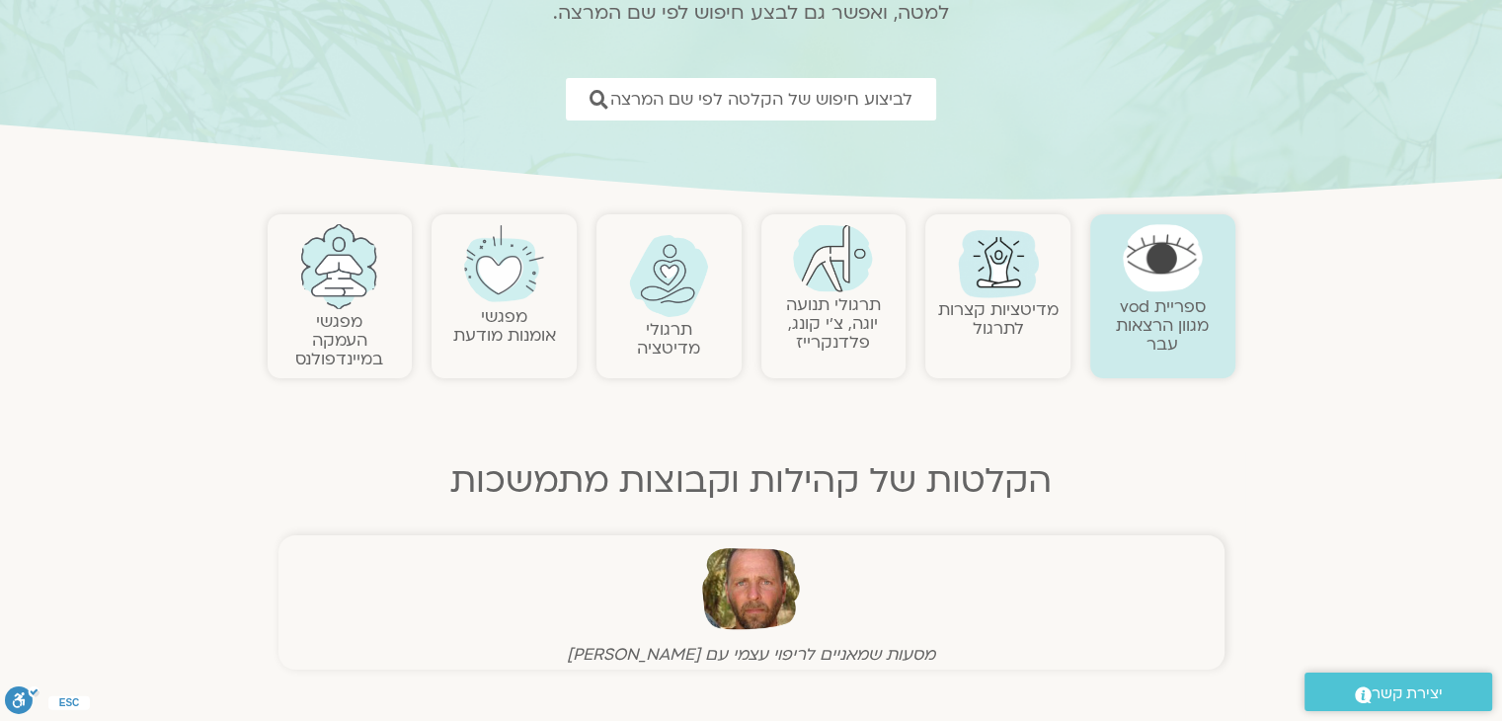
click at [844, 309] on link "תרגולי תנועה יוגה, צ׳י קונג, פלדנקרייז" at bounding box center [833, 323] width 95 height 60
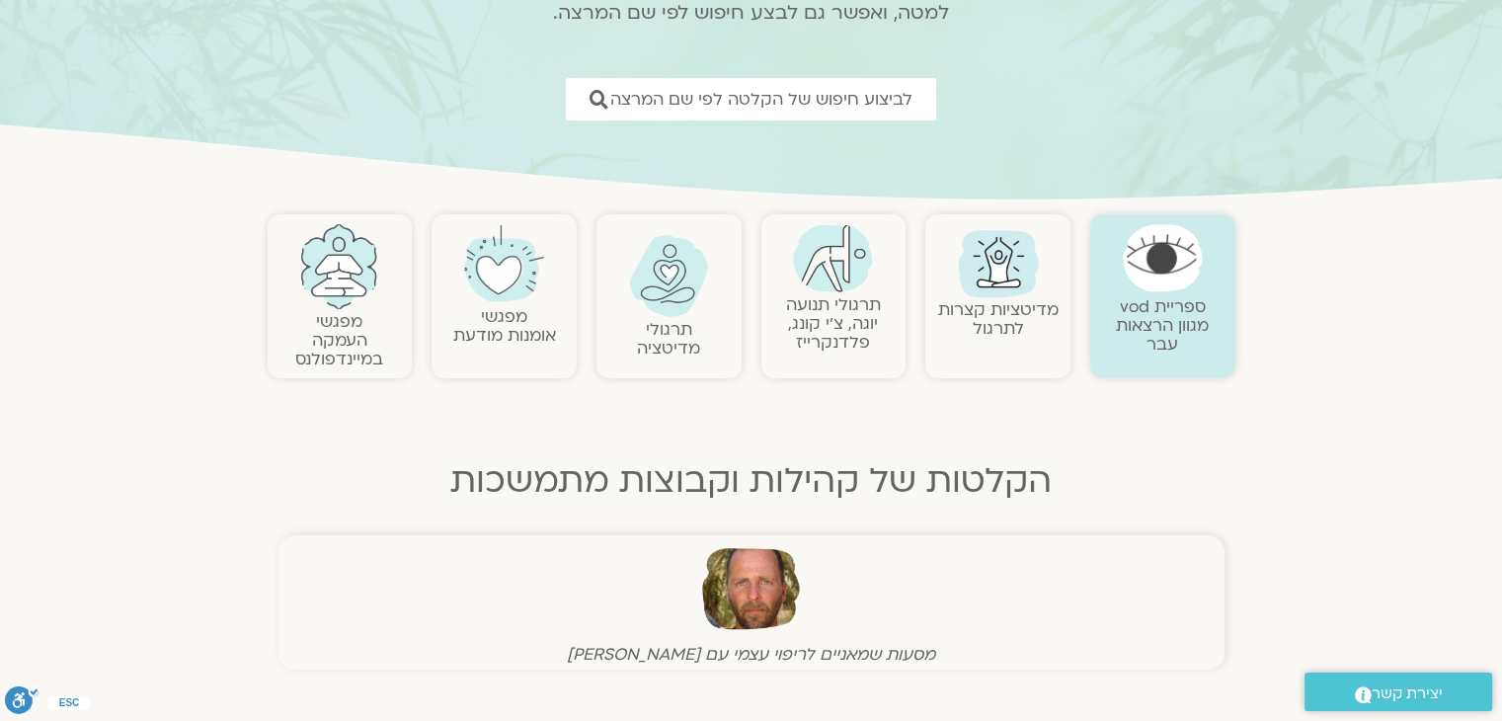
click at [844, 309] on link "תרגולי תנועה יוגה, צ׳י קונג, פלדנקרייז" at bounding box center [833, 323] width 95 height 60
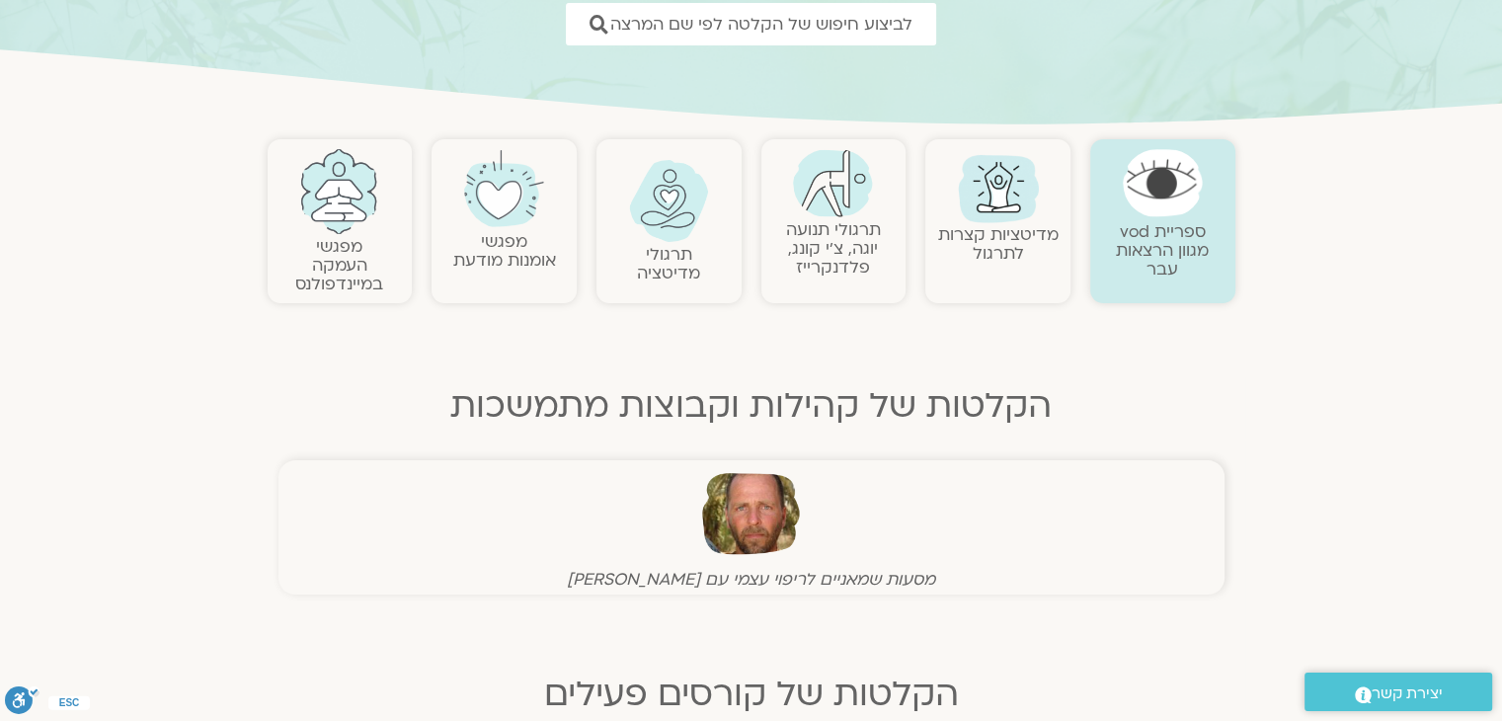
scroll to position [166, 0]
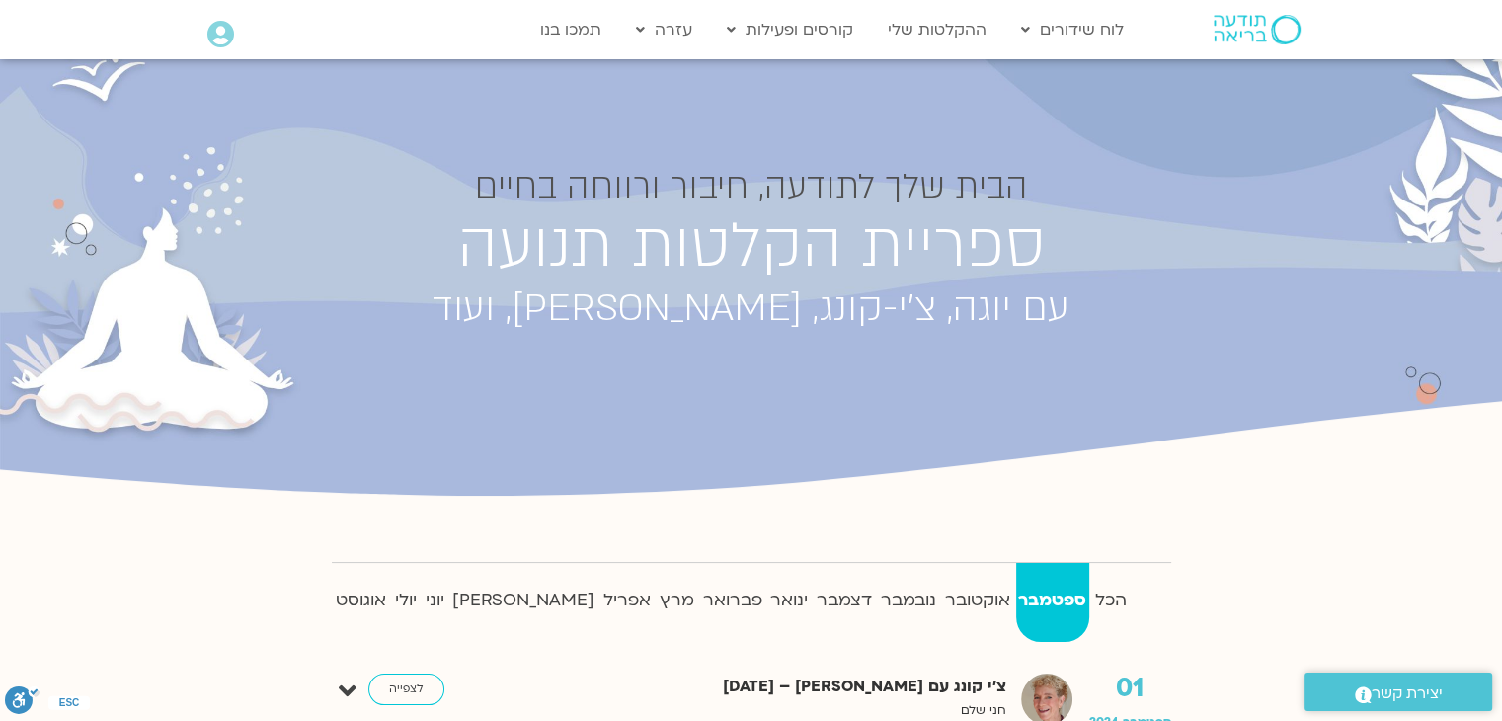
scroll to position [39, 0]
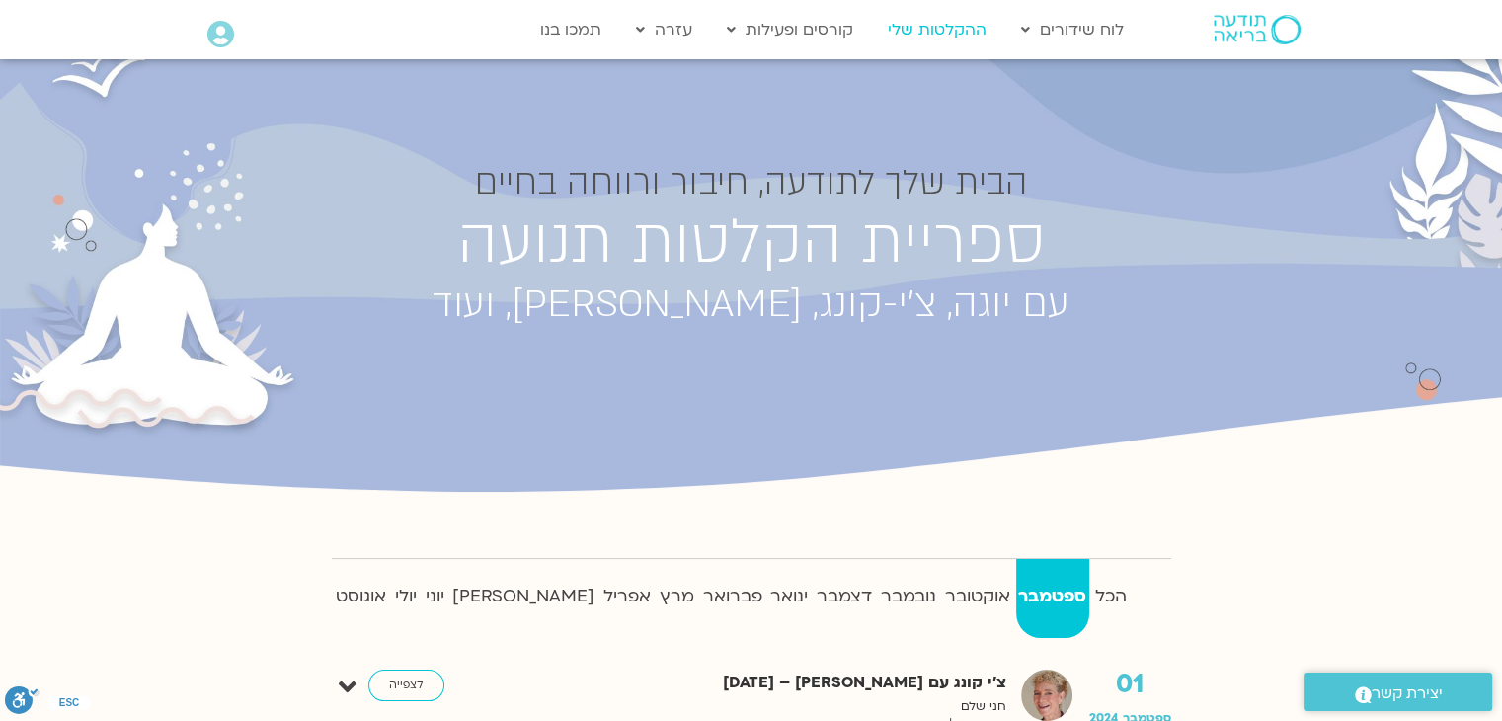
click at [918, 30] on link "ההקלטות שלי" at bounding box center [937, 30] width 118 height 38
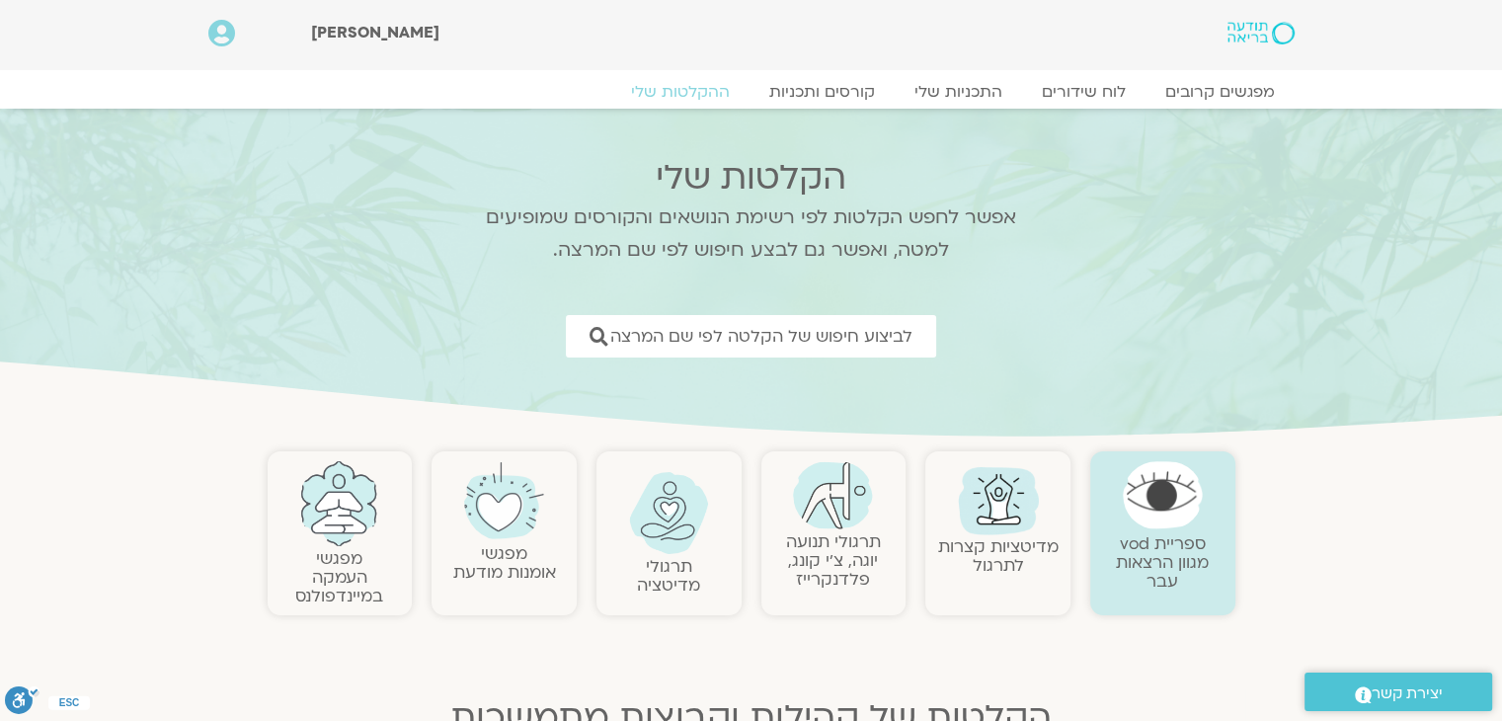
click at [506, 562] on link "מפגשי אומנות מודעת" at bounding box center [504, 562] width 103 height 41
